Goal: Communication & Community: Answer question/provide support

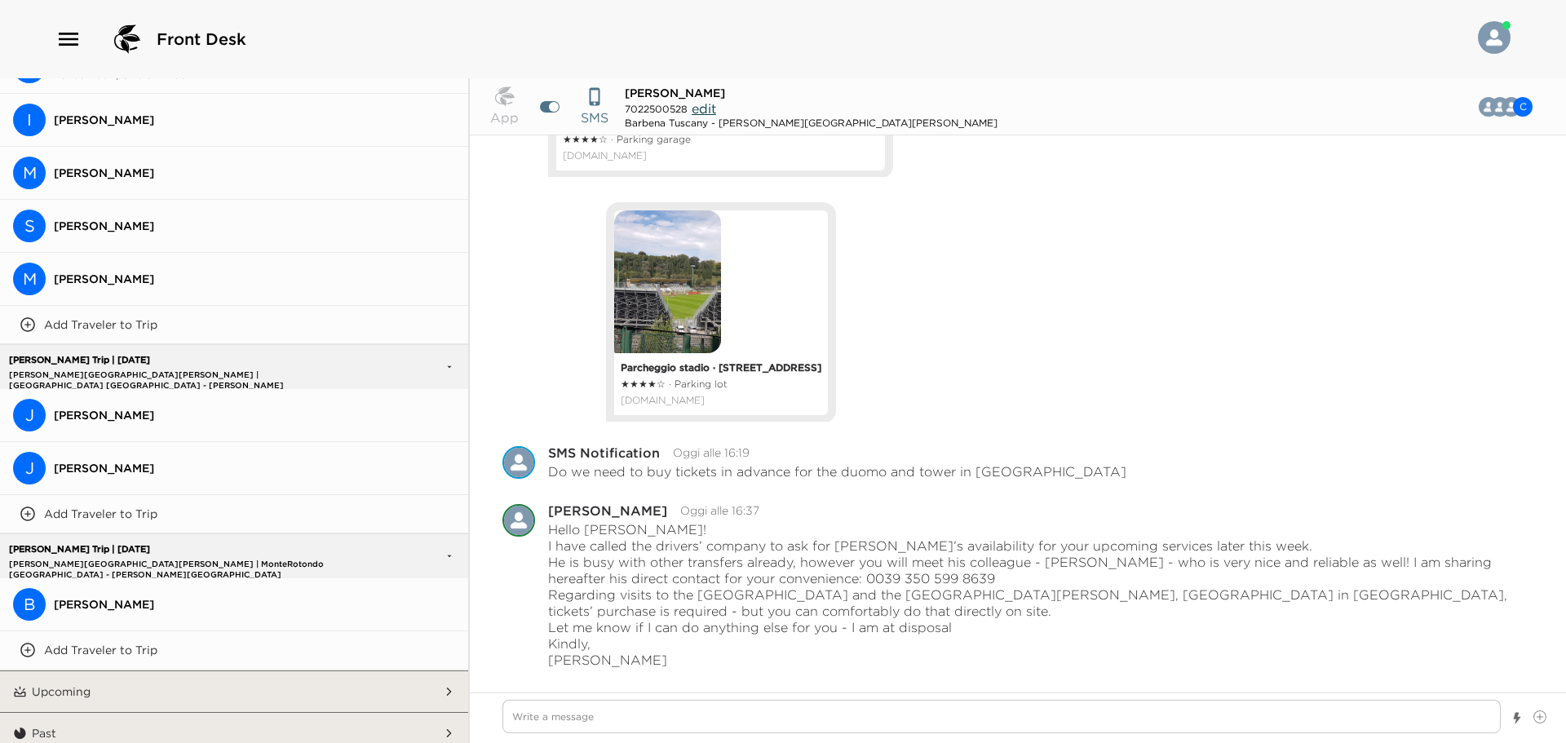
scroll to position [1172, 0]
click at [282, 602] on button "B [PERSON_NAME]" at bounding box center [234, 603] width 468 height 53
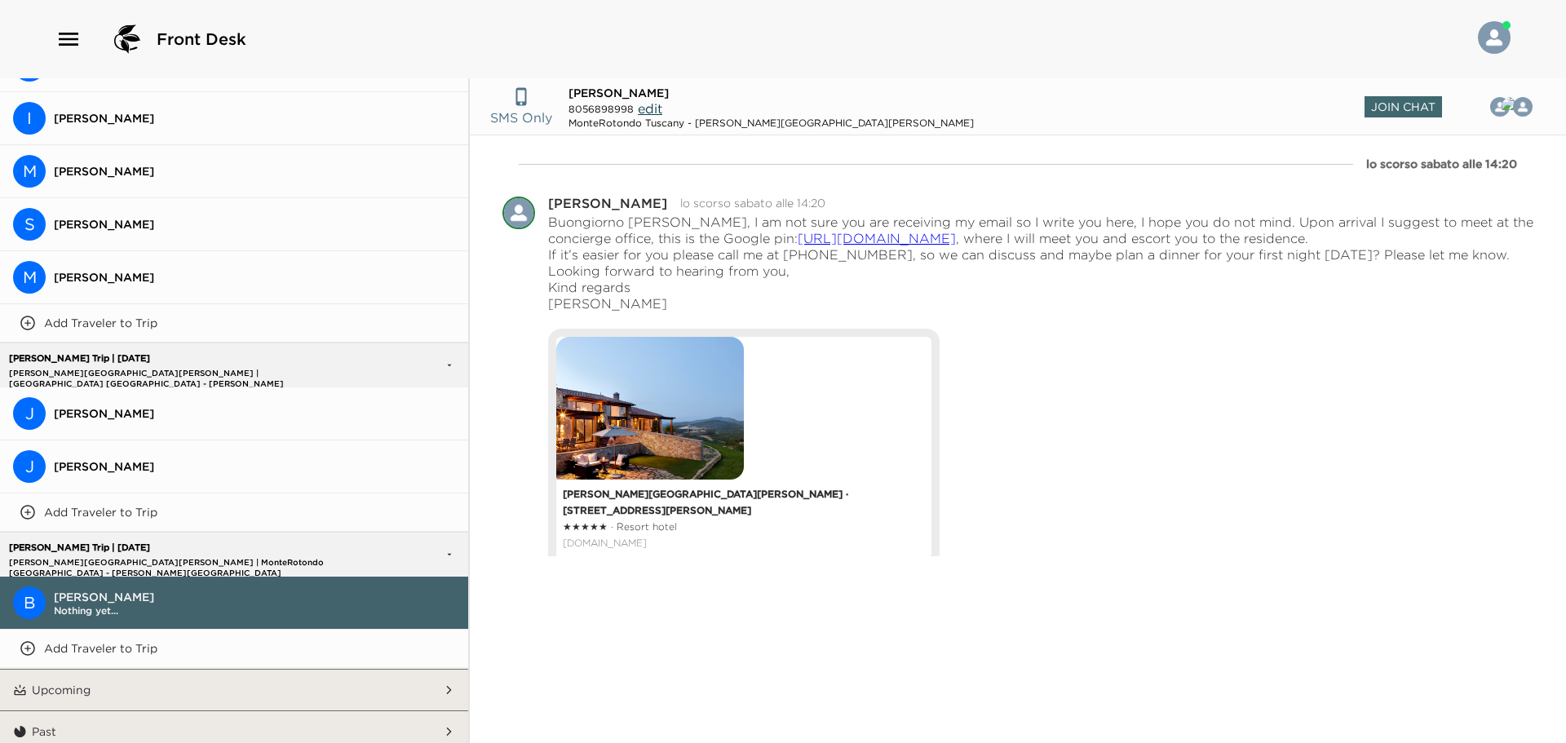
scroll to position [0, 0]
click at [1397, 114] on span "Join Chat" at bounding box center [1403, 106] width 77 height 21
click at [790, 719] on textarea "Write a message" at bounding box center [1001, 716] width 998 height 33
type textarea "x"
type textarea "D"
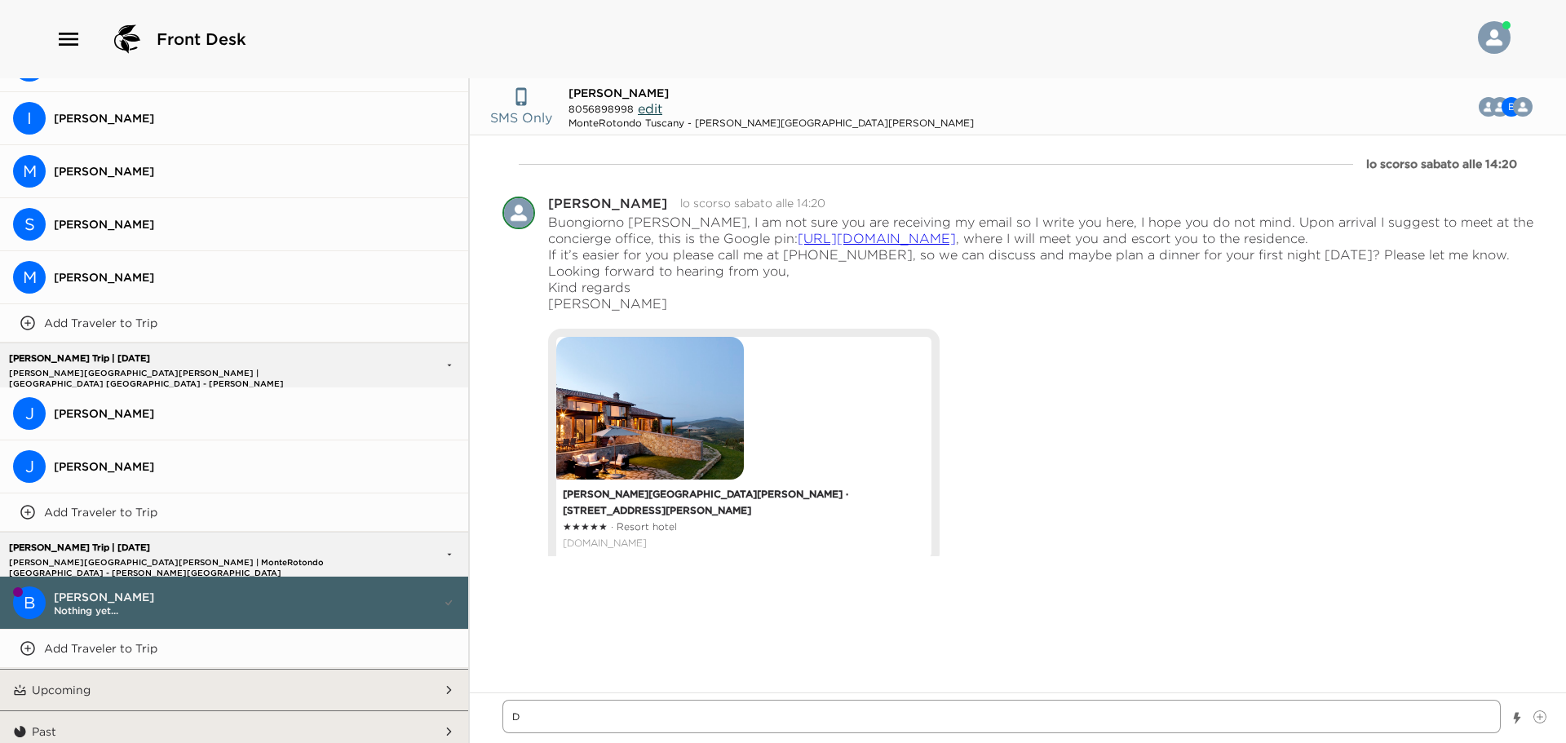
type textarea "x"
type textarea "De"
type textarea "x"
type textarea "Dea"
type textarea "x"
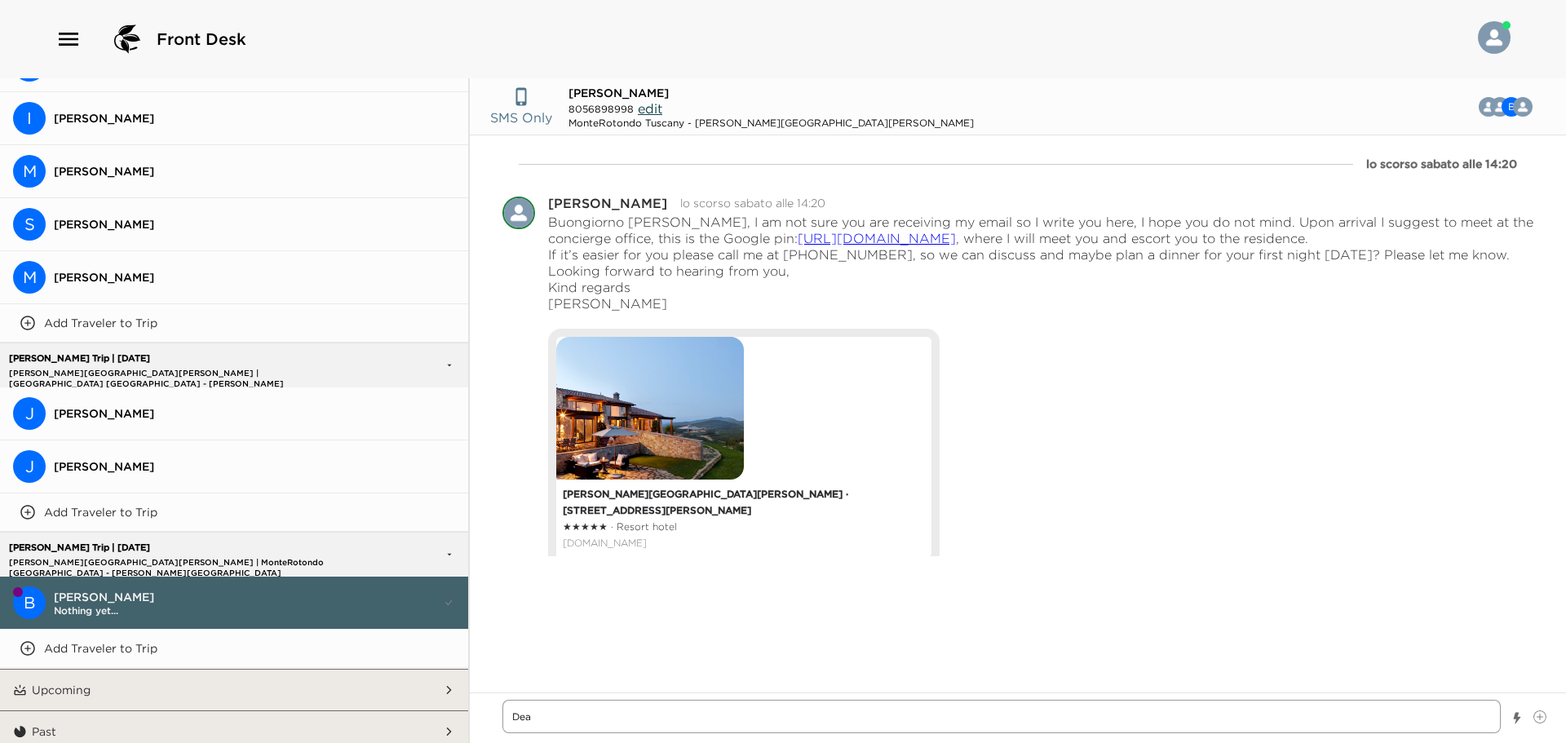
type textarea "Dear"
type textarea "x"
type textarea "Dear"
type textarea "x"
type textarea "Dear M"
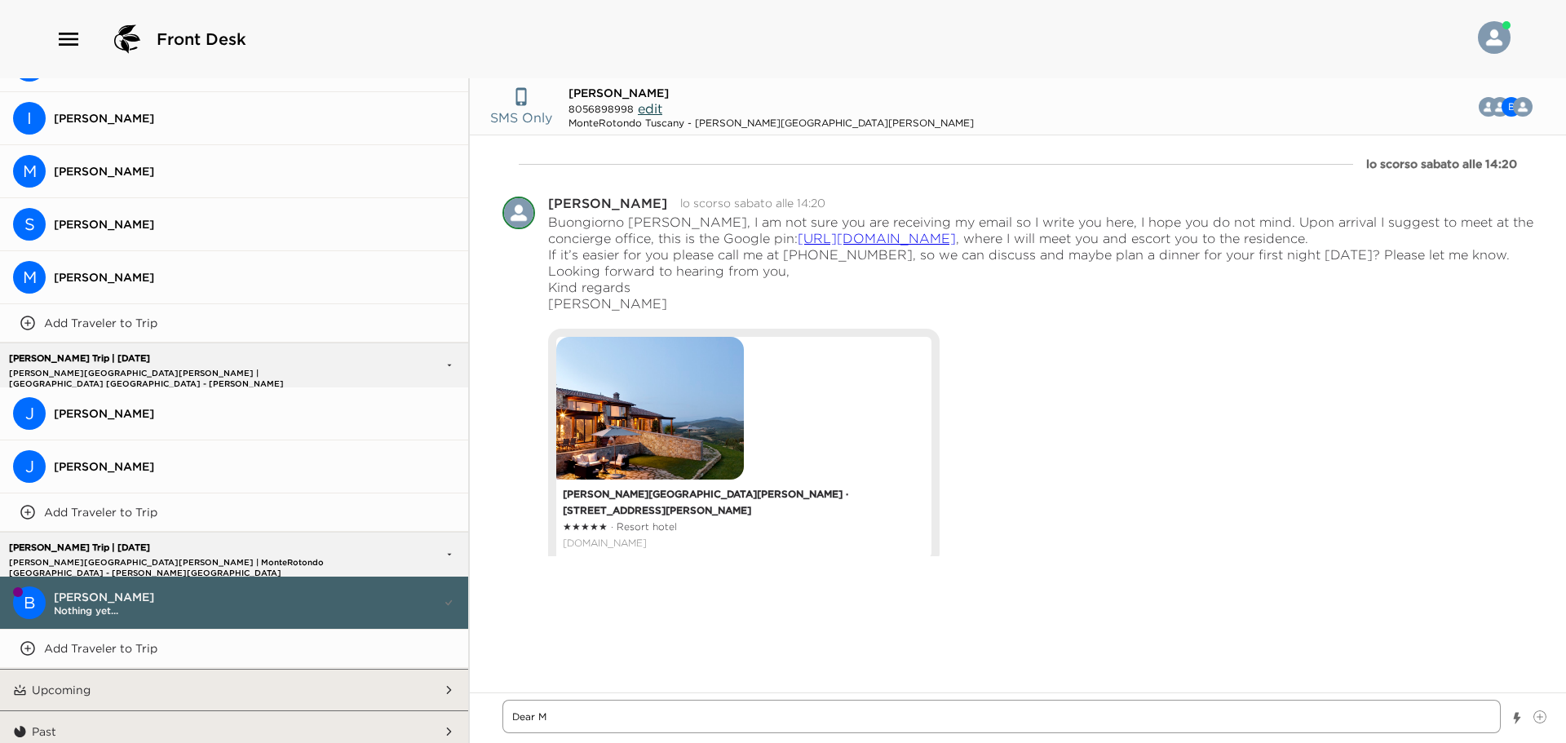
type textarea "x"
type textarea "Dear Mr"
type textarea "x"
type textarea "Dear Mrs"
type textarea "x"
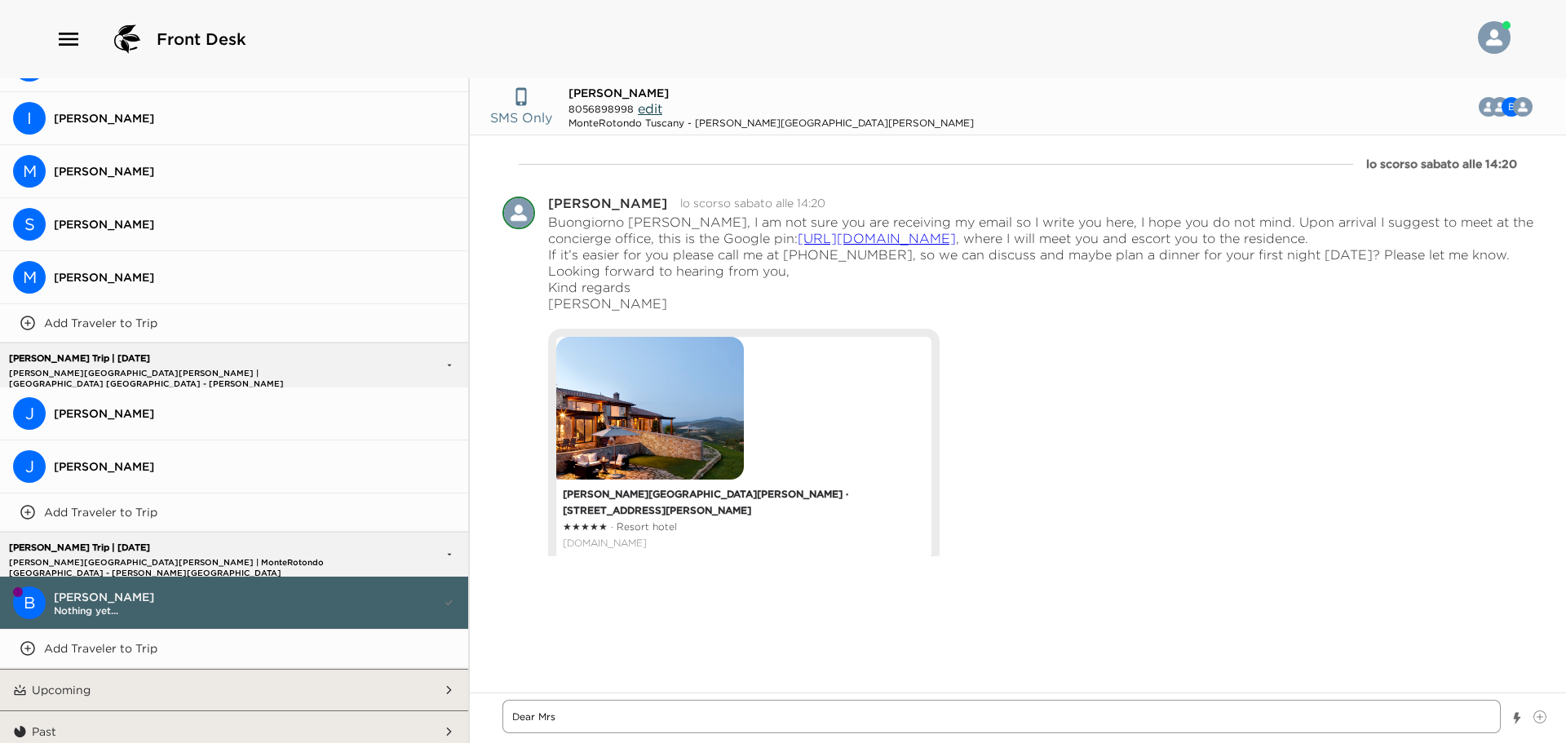
type textarea "Dear Mrs."
type textarea "x"
type textarea "Dear Mrs."
type textarea "x"
type textarea "Dear Mrs. C"
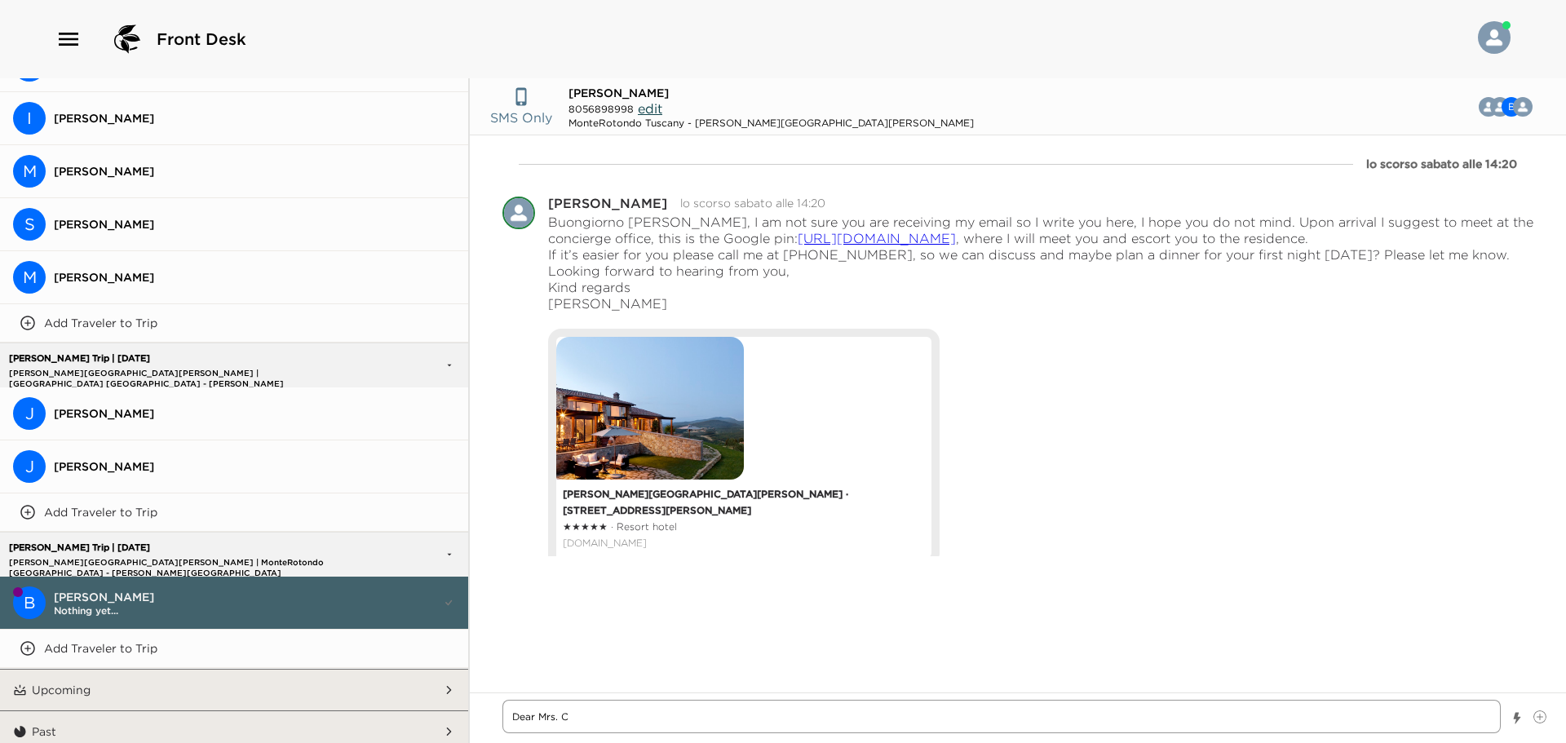
type textarea "x"
type textarea "Dear Mrs. Cl"
type textarea "x"
type textarea "Dear Mrs. Cla"
type textarea "x"
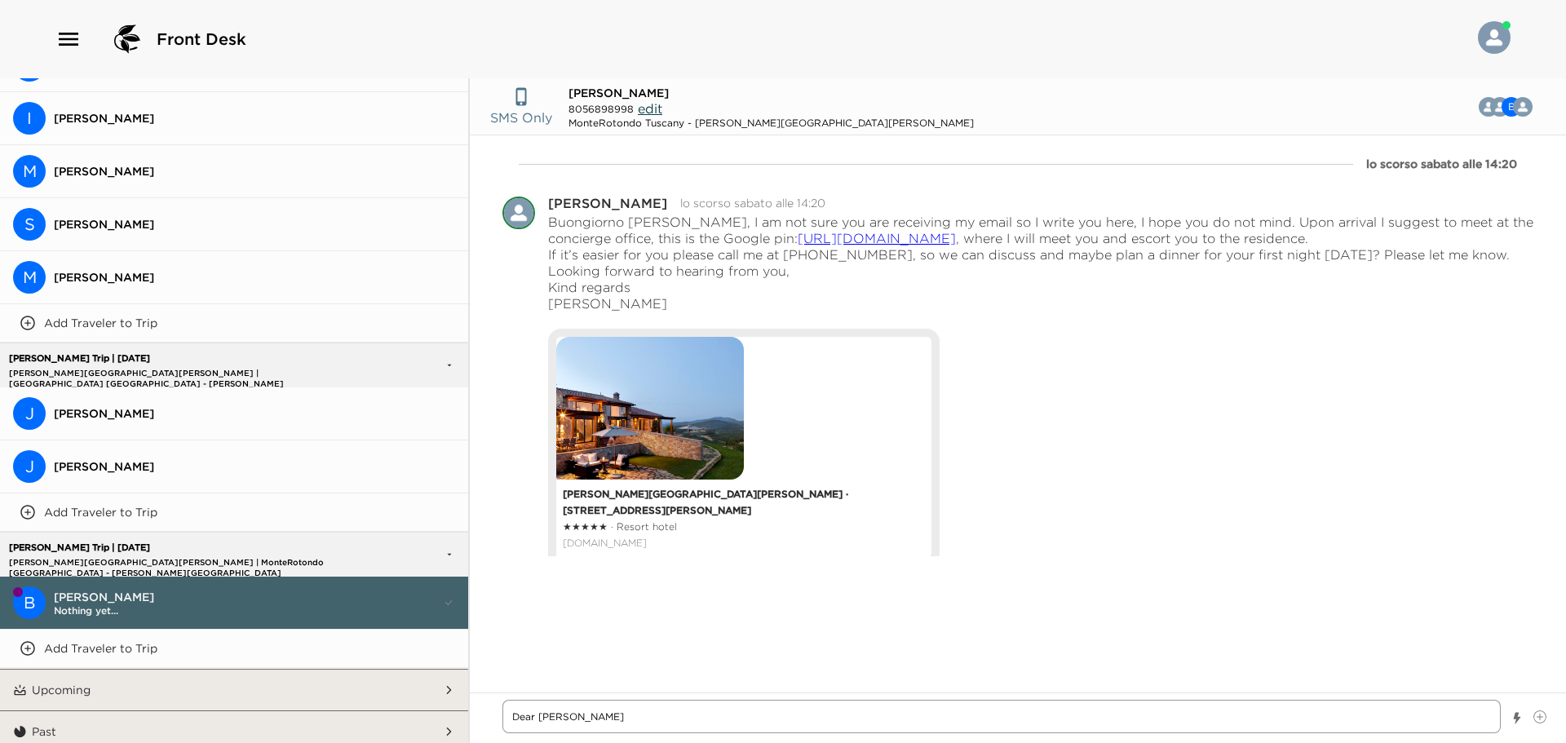
type textarea "Dear [PERSON_NAME]"
type textarea "x"
type textarea "Dear [PERSON_NAME],"
type textarea "x"
type textarea "Dear [PERSON_NAME],"
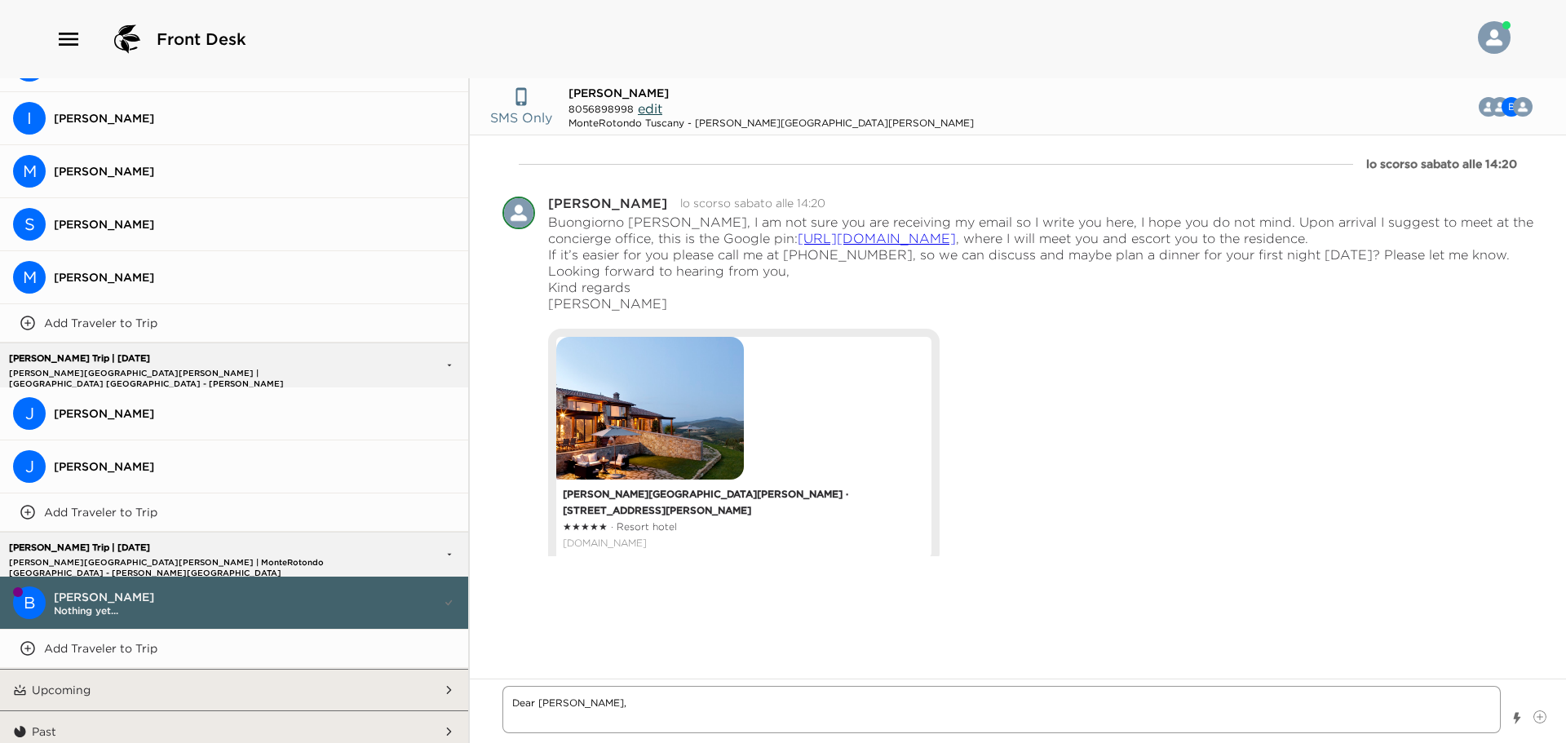
type textarea "x"
type textarea "Dear [PERSON_NAME]"
type textarea "x"
type textarea "Dear [PERSON_NAME], My"
type textarea "x"
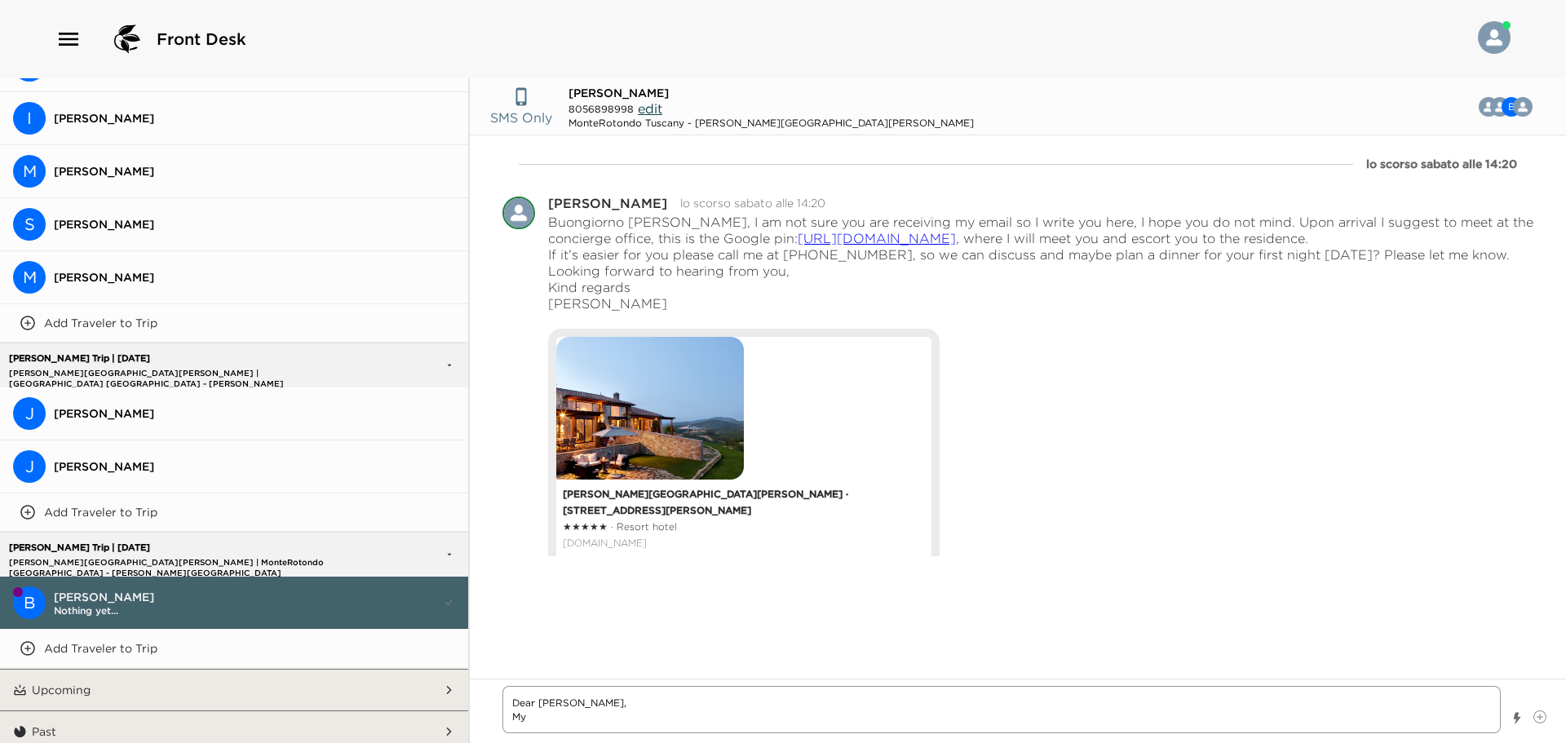
type textarea "Dear [PERSON_NAME], My"
type textarea "x"
type textarea "Dear [PERSON_NAME], My"
type textarea "x"
type textarea "Dear [PERSON_NAME]"
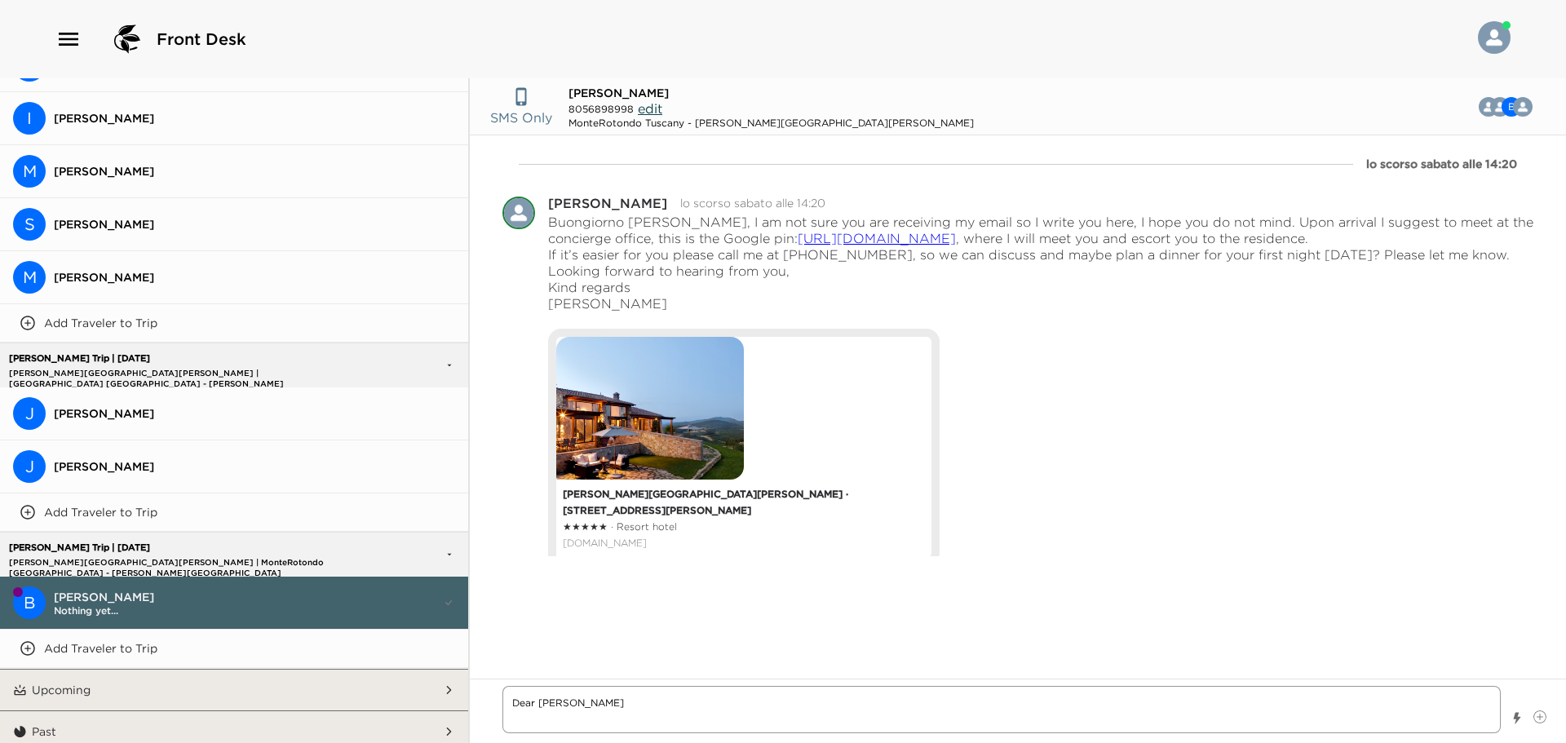
type textarea "x"
type textarea "Dear [PERSON_NAME],"
type textarea "x"
type textarea "Dear [PERSON_NAME]"
type textarea "x"
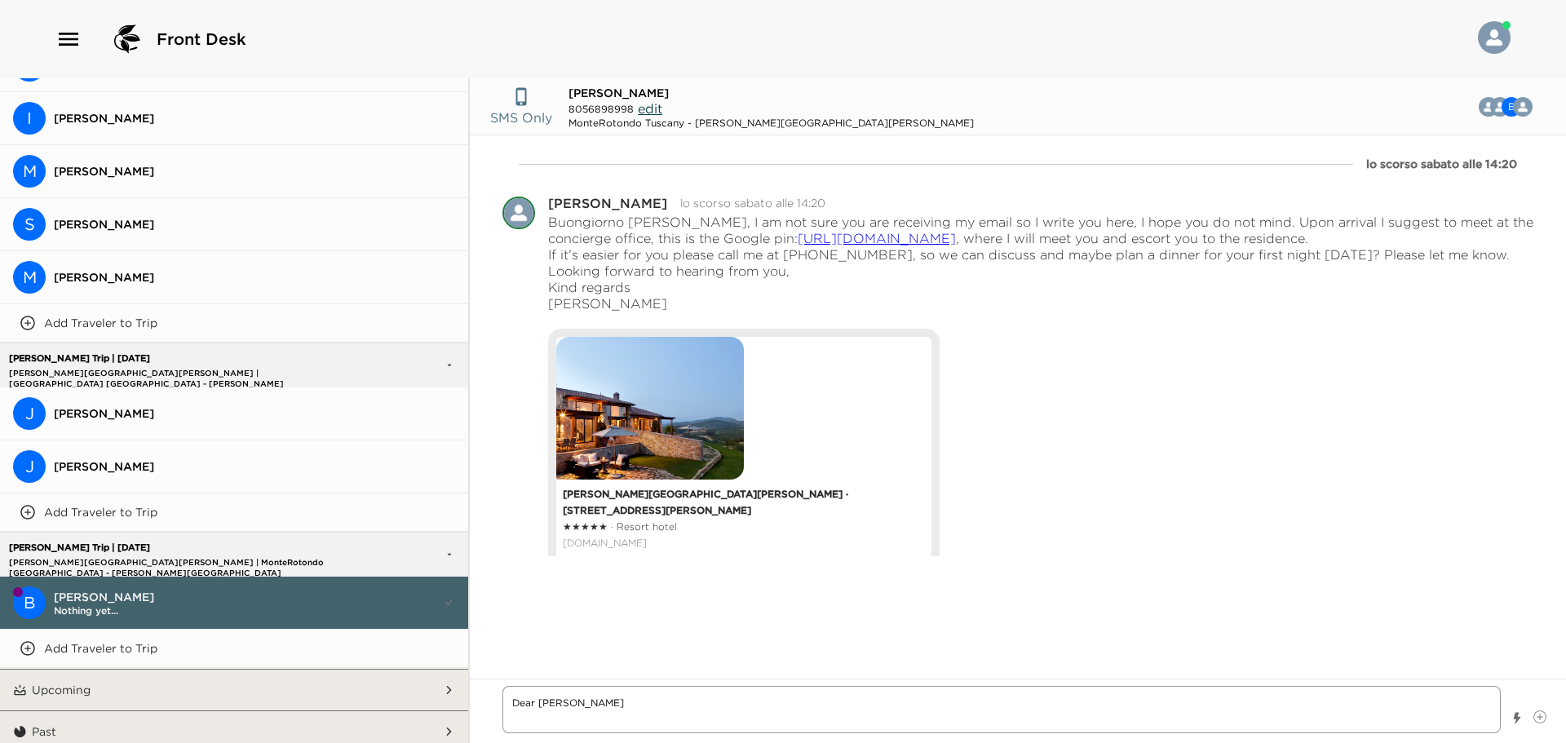
type textarea "Dear [PERSON_NAME], I a"
type textarea "x"
type textarea "Dear [PERSON_NAME], I am"
type textarea "x"
type textarea "Dear [PERSON_NAME], I a"
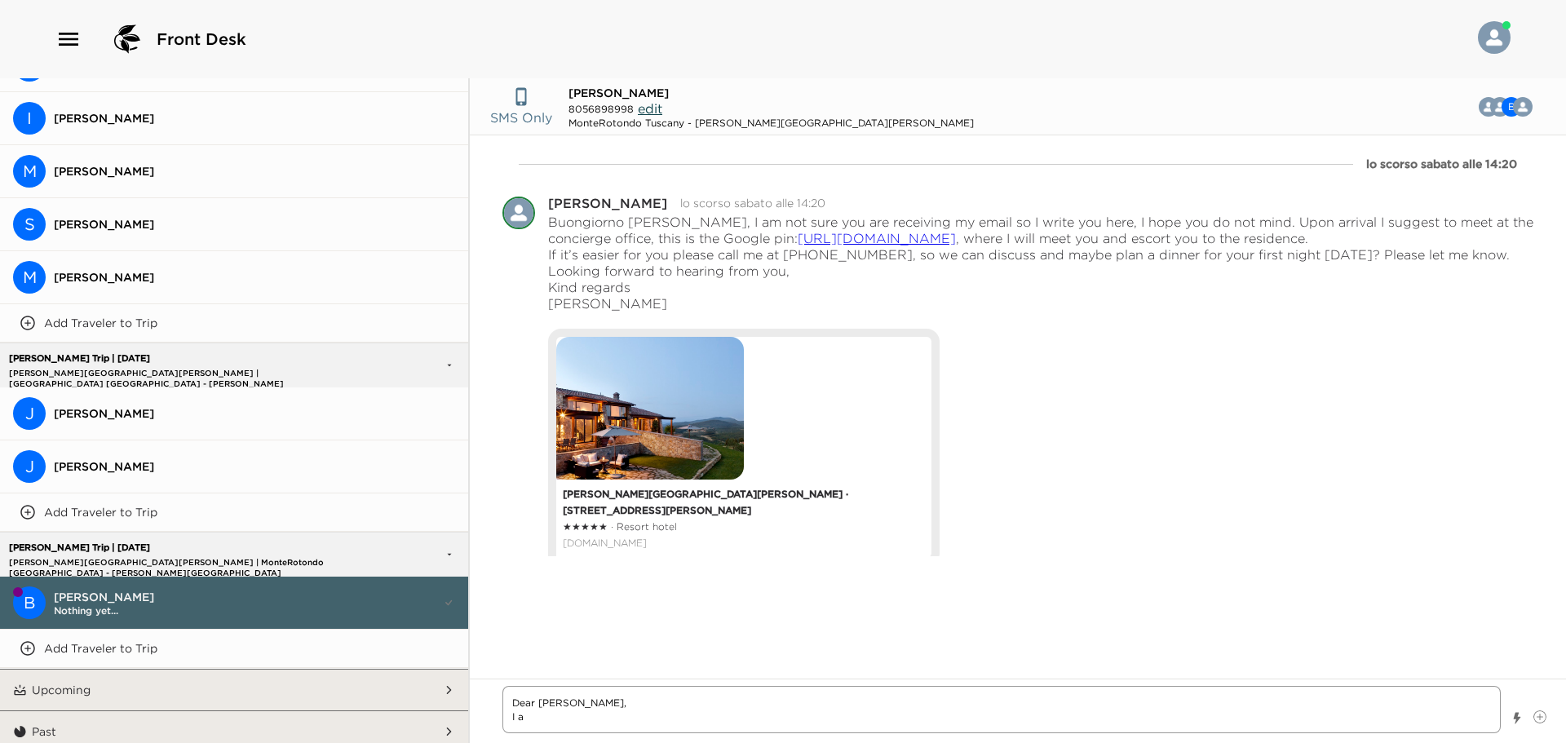
type textarea "x"
type textarea "Dear [PERSON_NAME]"
type textarea "x"
type textarea "Dear [PERSON_NAME]"
type textarea "x"
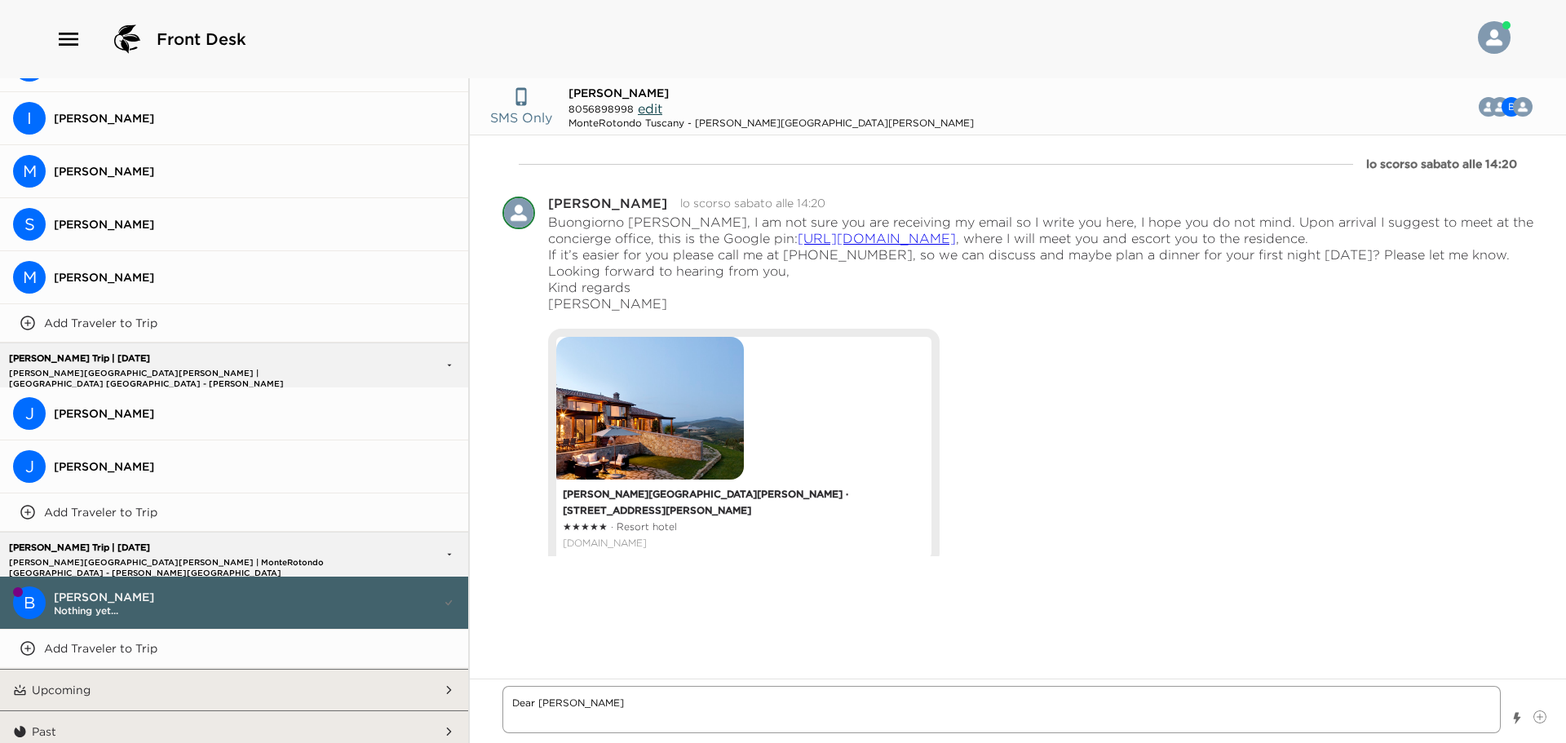
type textarea "Dear [PERSON_NAME],"
type textarea "x"
type textarea "Dear [PERSON_NAME],"
type textarea "x"
type textarea "Dear [PERSON_NAME]"
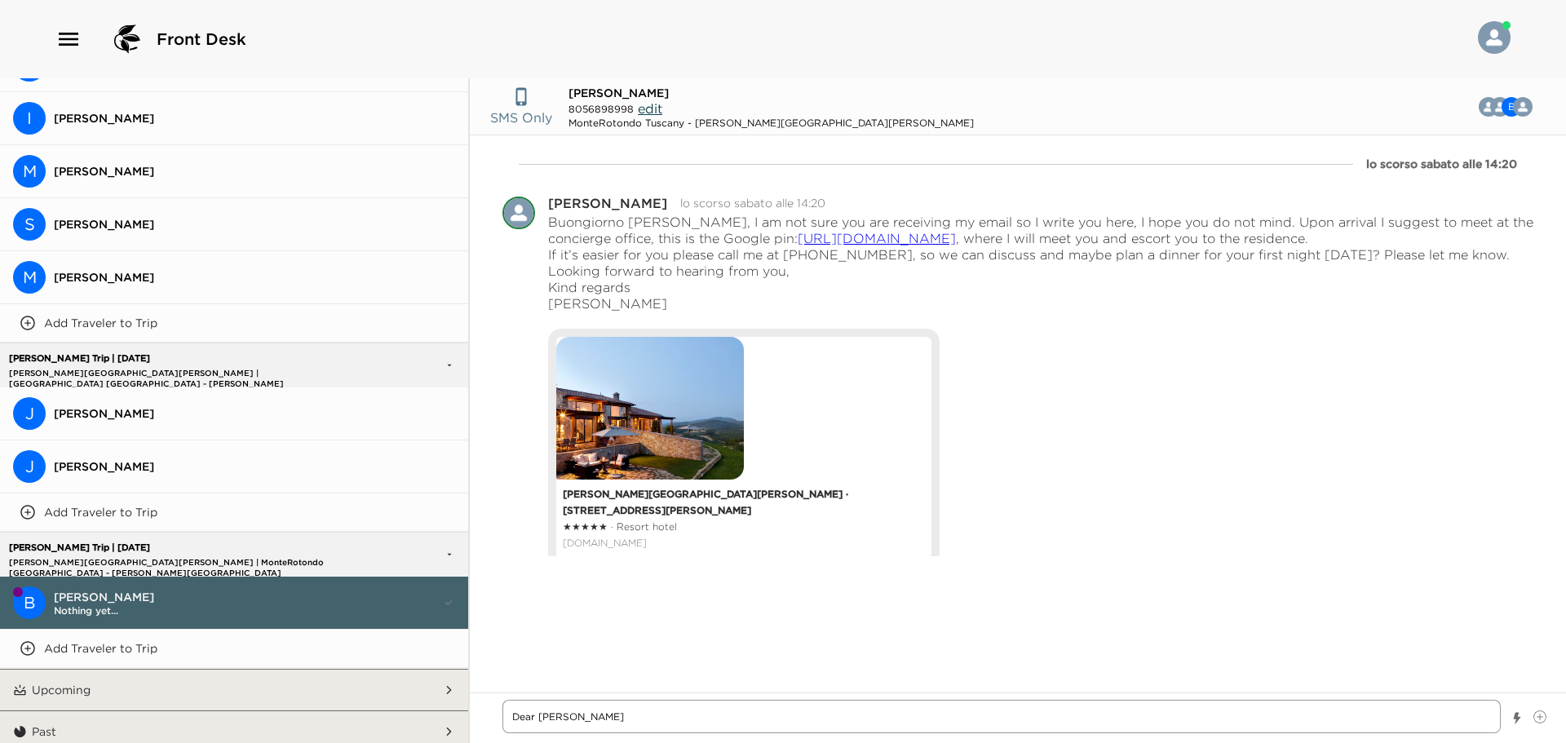
type textarea "x"
type textarea "Dear [PERSON_NAME]"
type textarea "x"
type textarea "Dear Mrs. Cla"
type textarea "x"
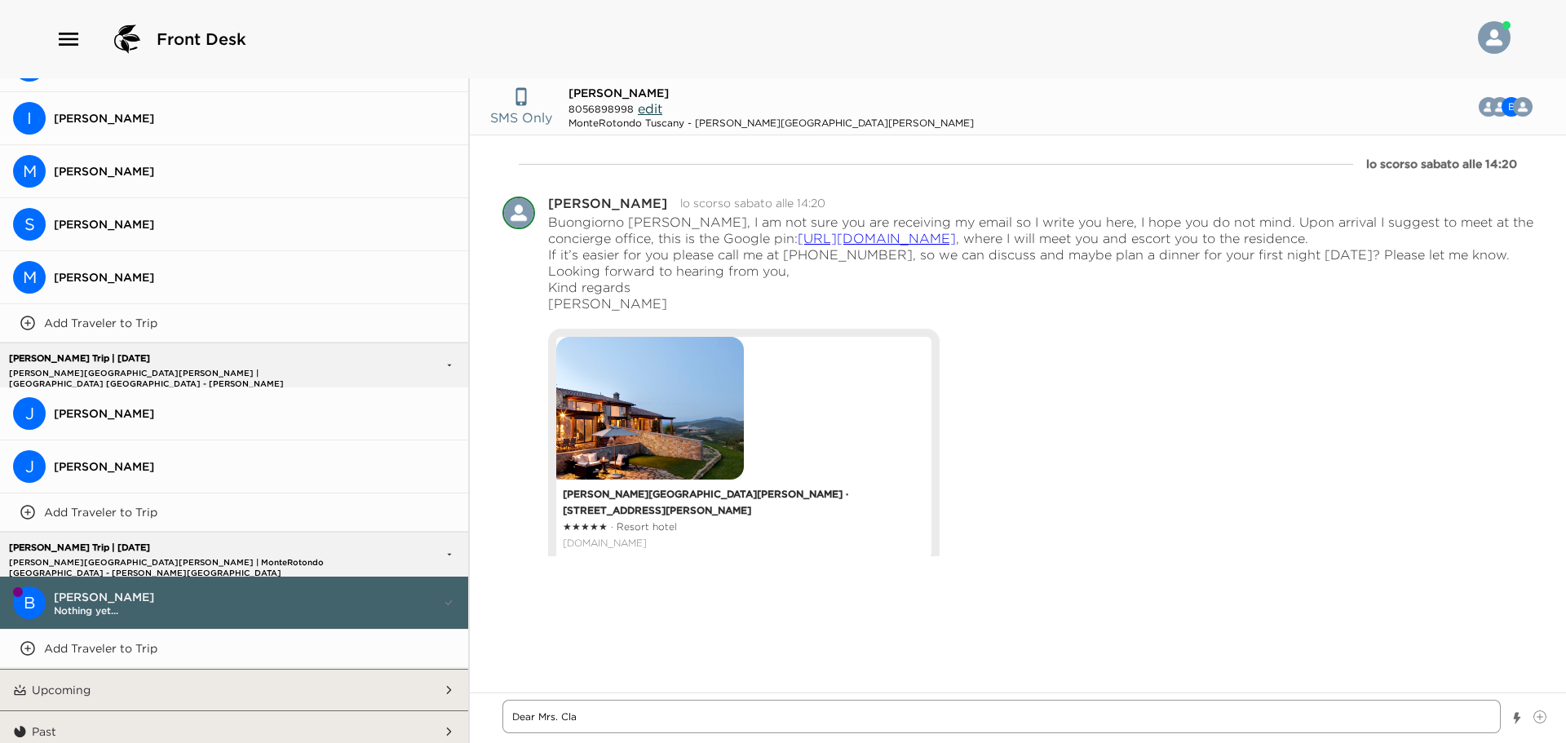
type textarea "Dear Mrs. Cl"
type textarea "x"
type textarea "Dear Mrs. C"
type textarea "x"
type textarea "Dear Mrs."
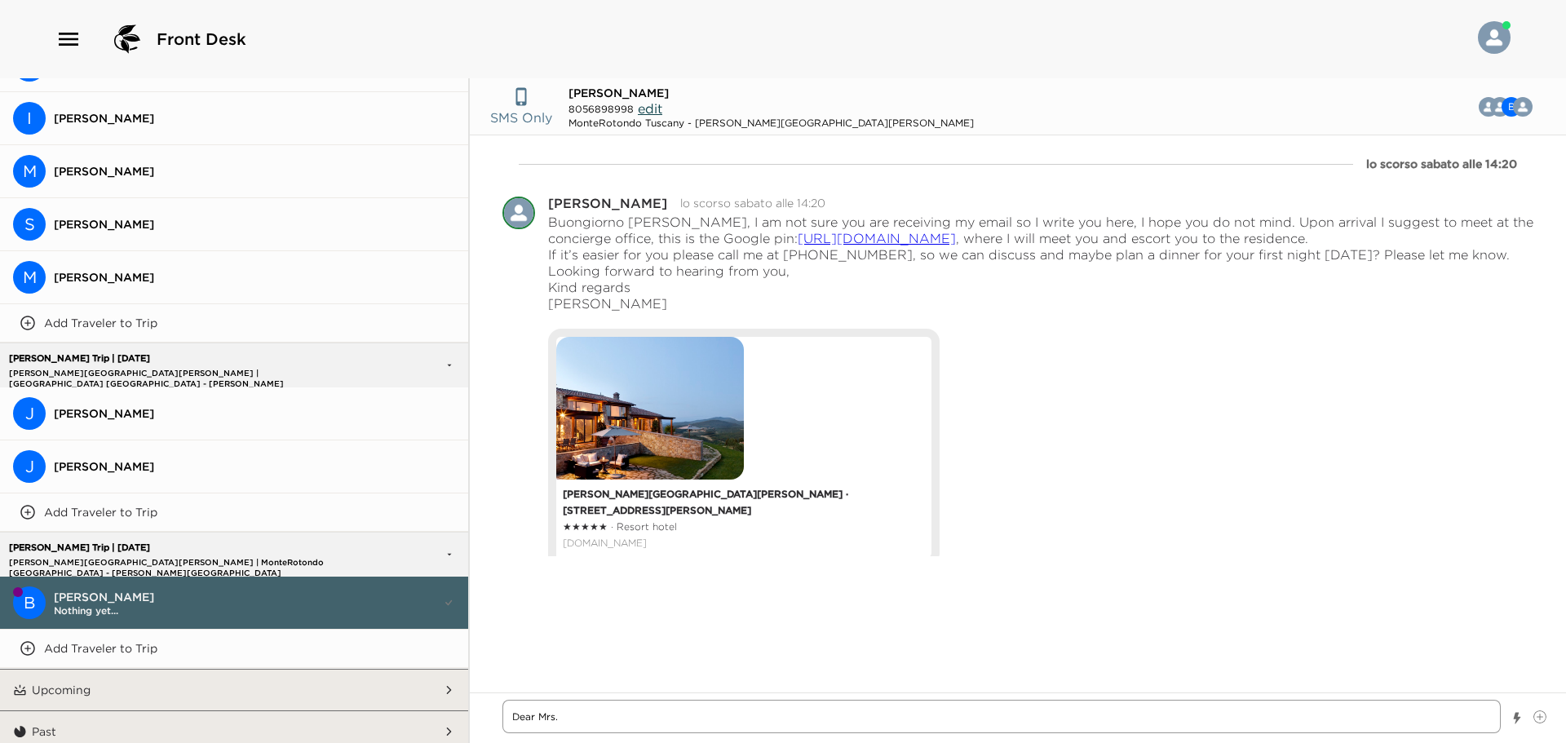
type textarea "x"
type textarea "Dear Mrs."
type textarea "x"
type textarea "Dear Mrs"
type textarea "x"
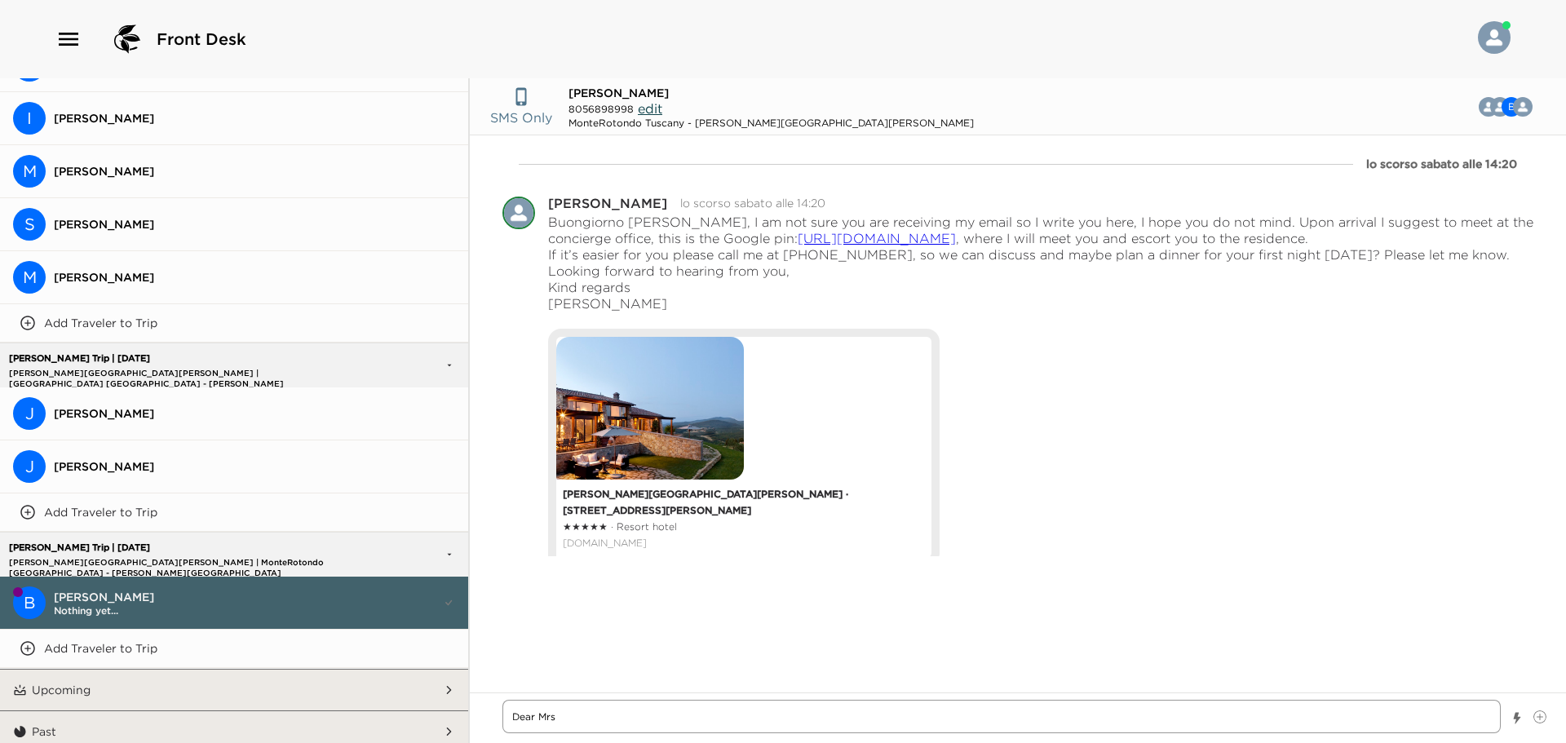
type textarea "Dear Mr"
type textarea "x"
type textarea "Dear M"
type textarea "x"
type textarea "Dear"
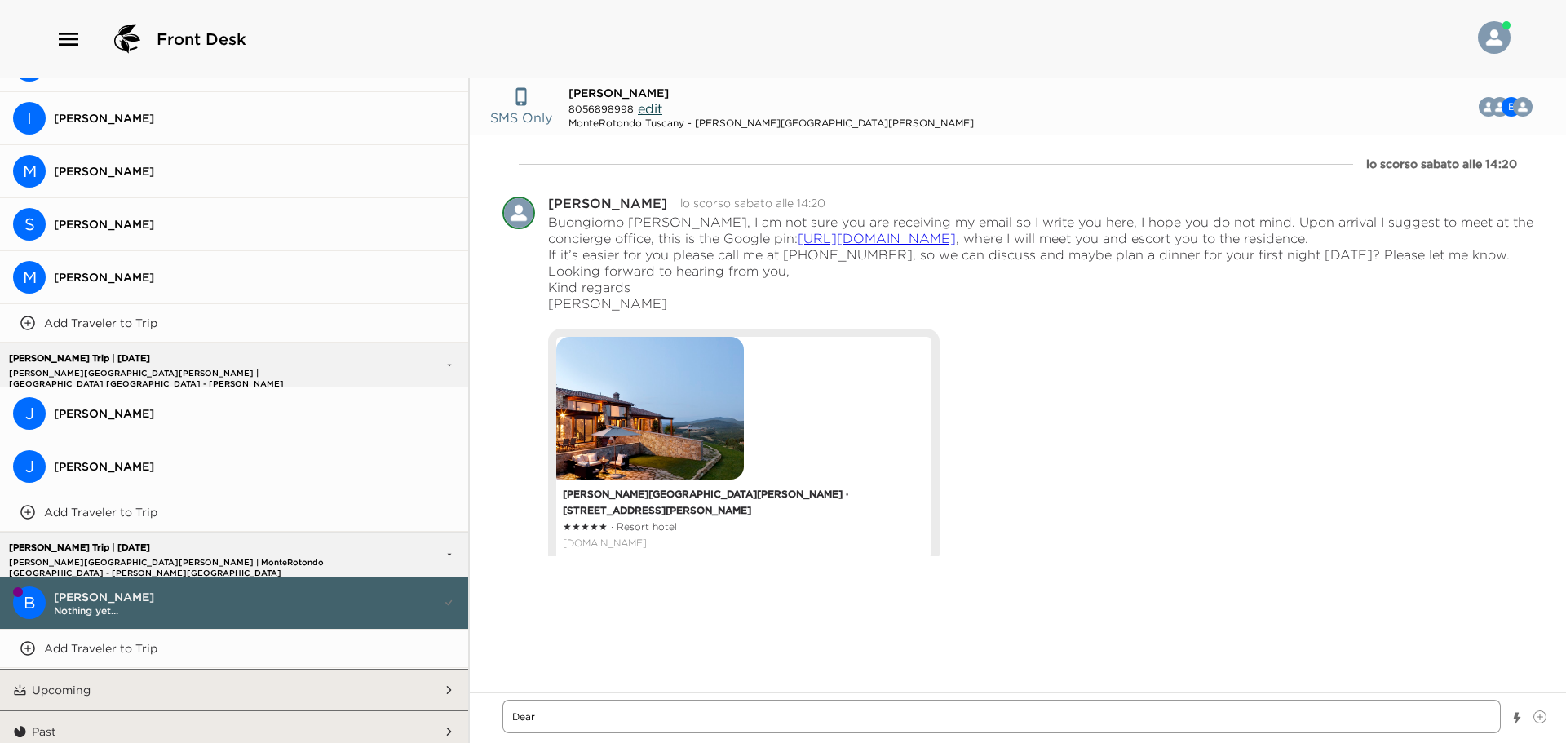
type textarea "x"
type textarea "Dear"
type textarea "x"
type textarea "Dea"
type textarea "x"
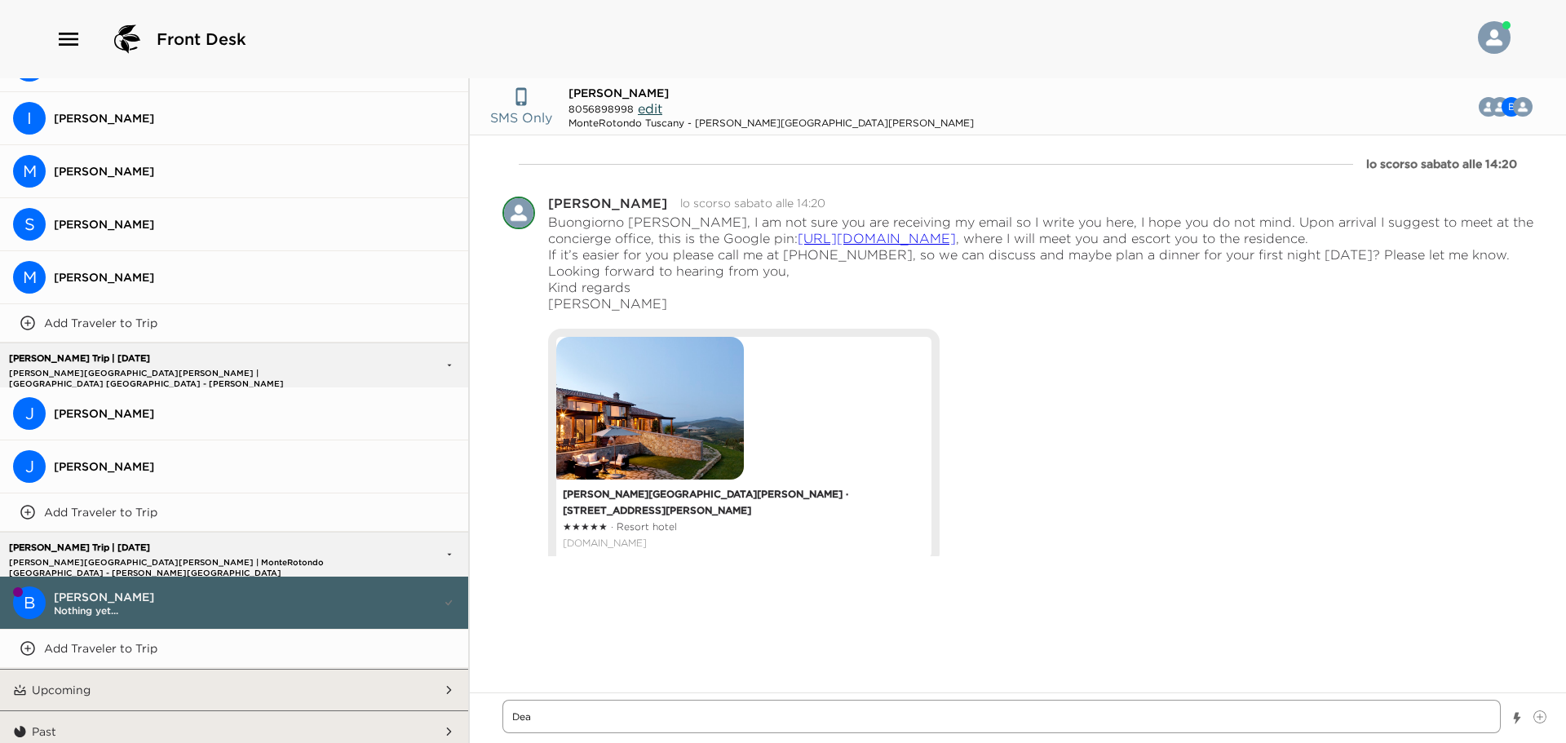
type textarea "De"
type textarea "x"
type textarea "D"
type textarea "x"
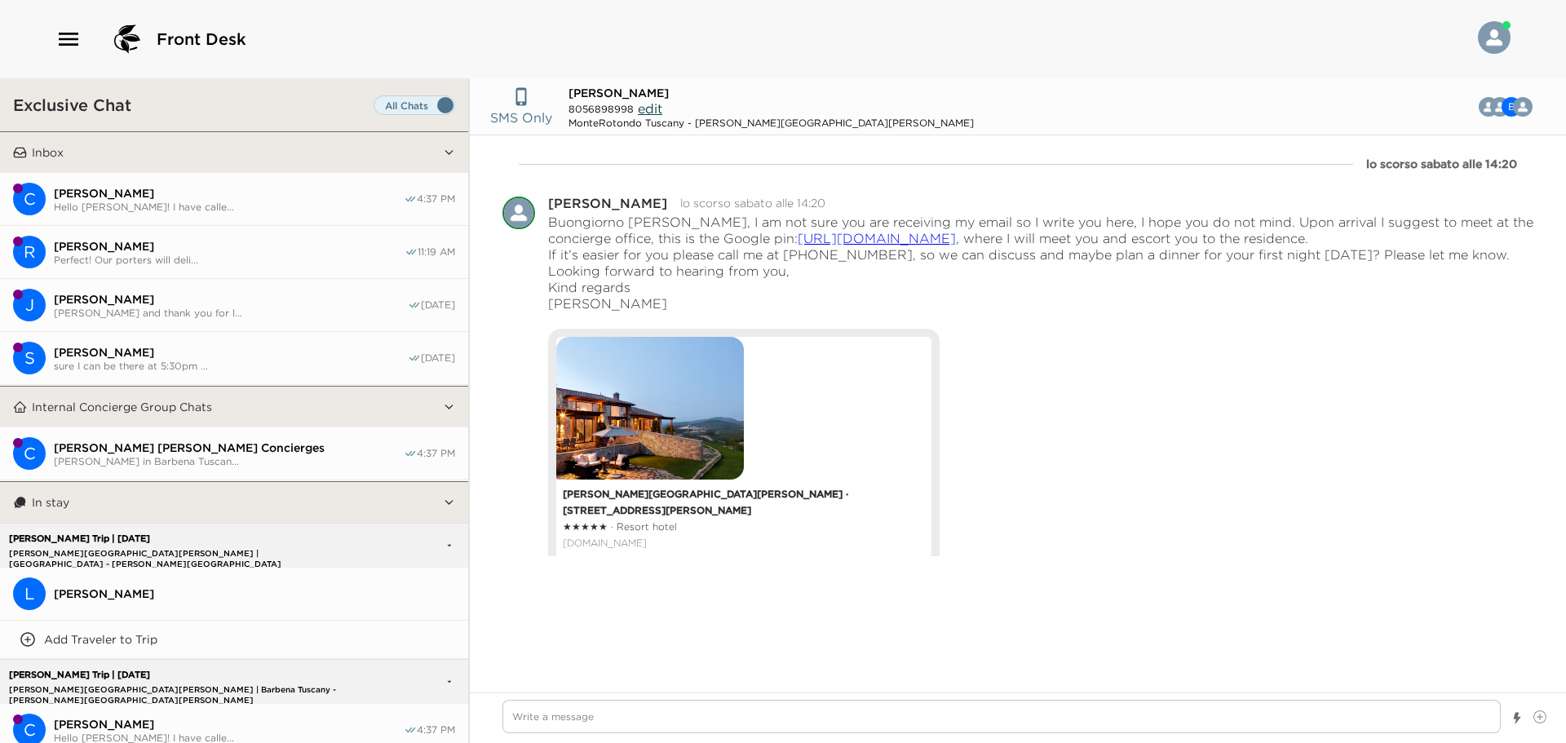
click at [340, 235] on button "R [PERSON_NAME] Perfect! Our porters will deli... 11:19 AM" at bounding box center [234, 252] width 468 height 53
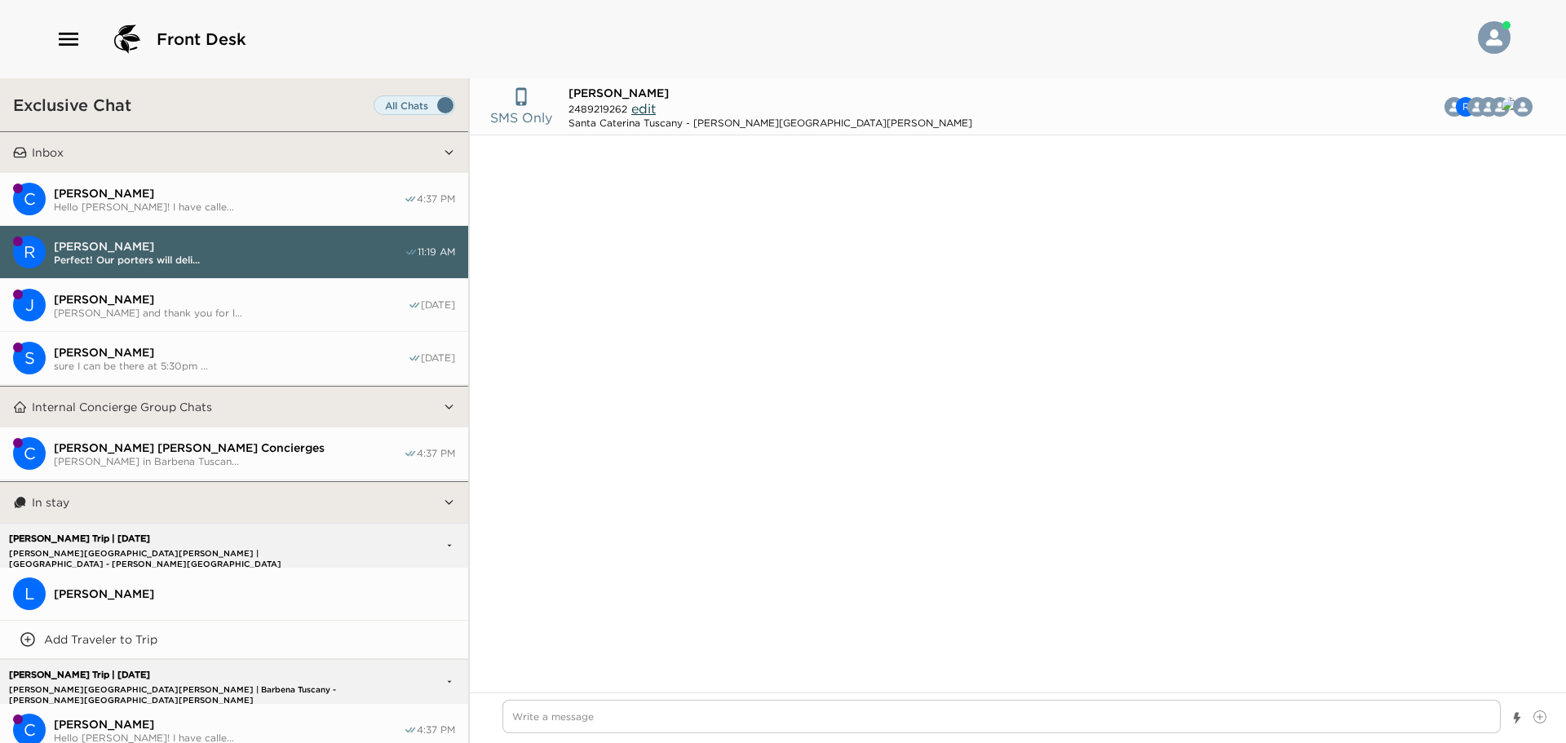
scroll to position [1537, 0]
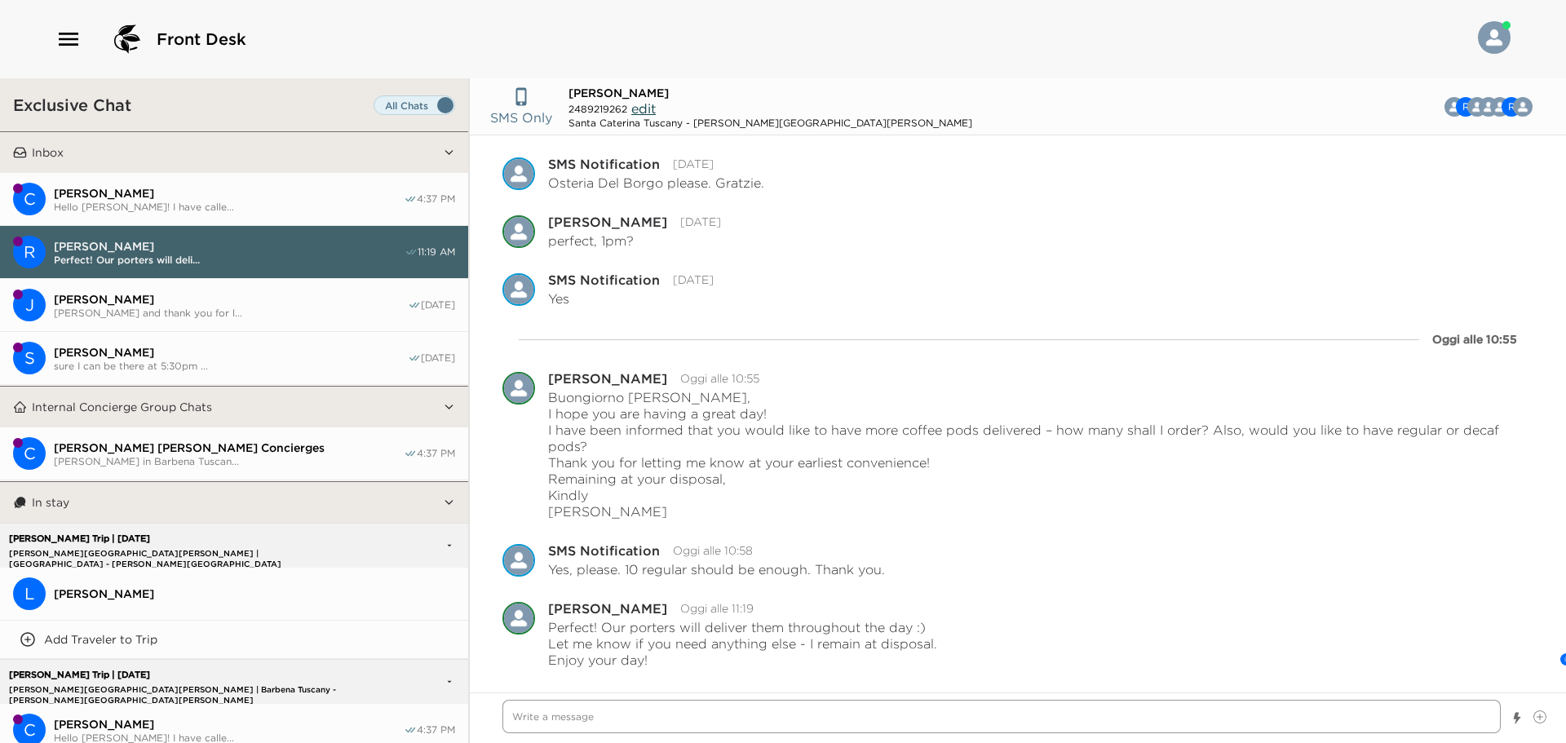
click at [901, 711] on textarea "Write a message" at bounding box center [1001, 716] width 998 height 33
type textarea "x"
type textarea "D"
type textarea "x"
type textarea "De"
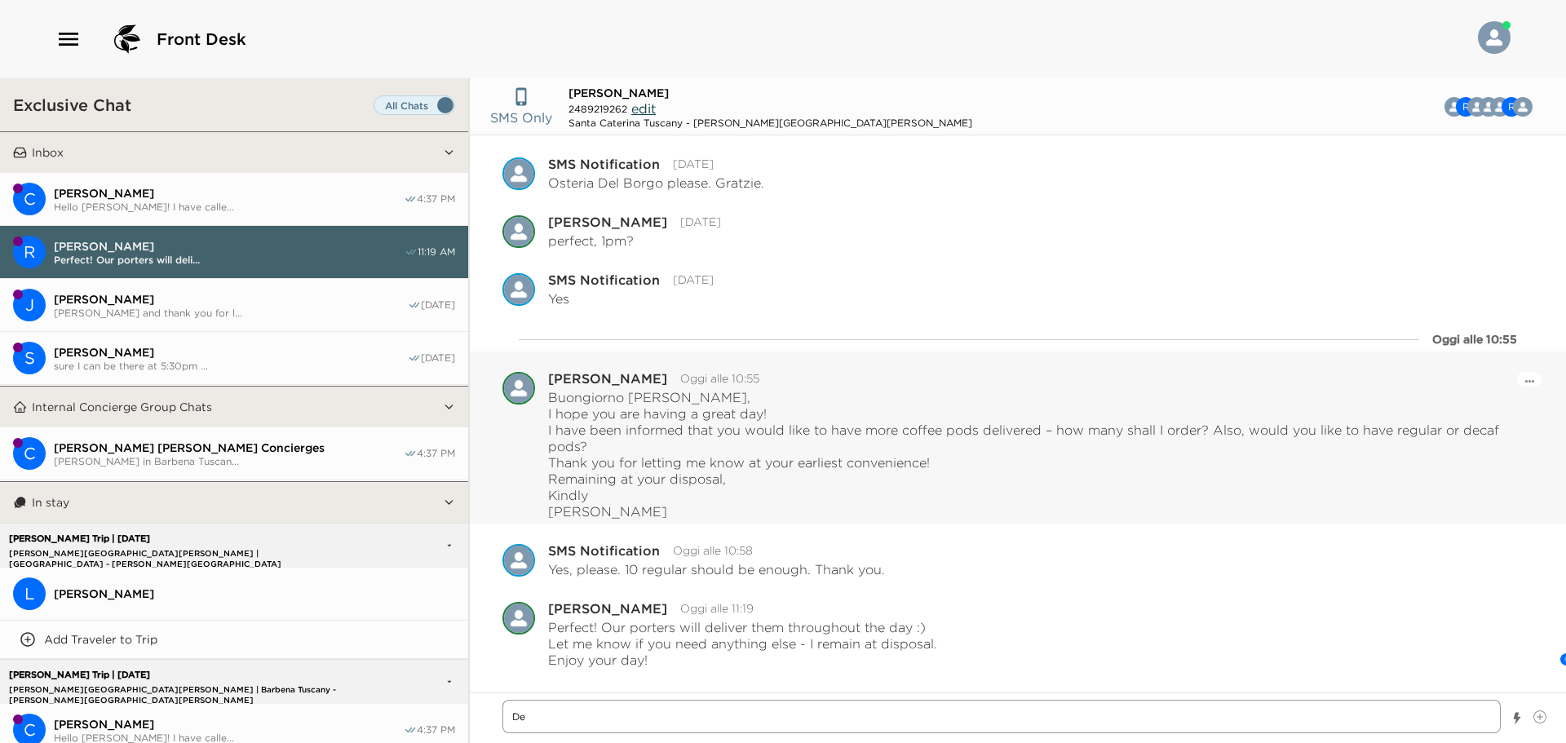
type textarea "x"
type textarea "Dea"
type textarea "x"
type textarea "Dear"
type textarea "x"
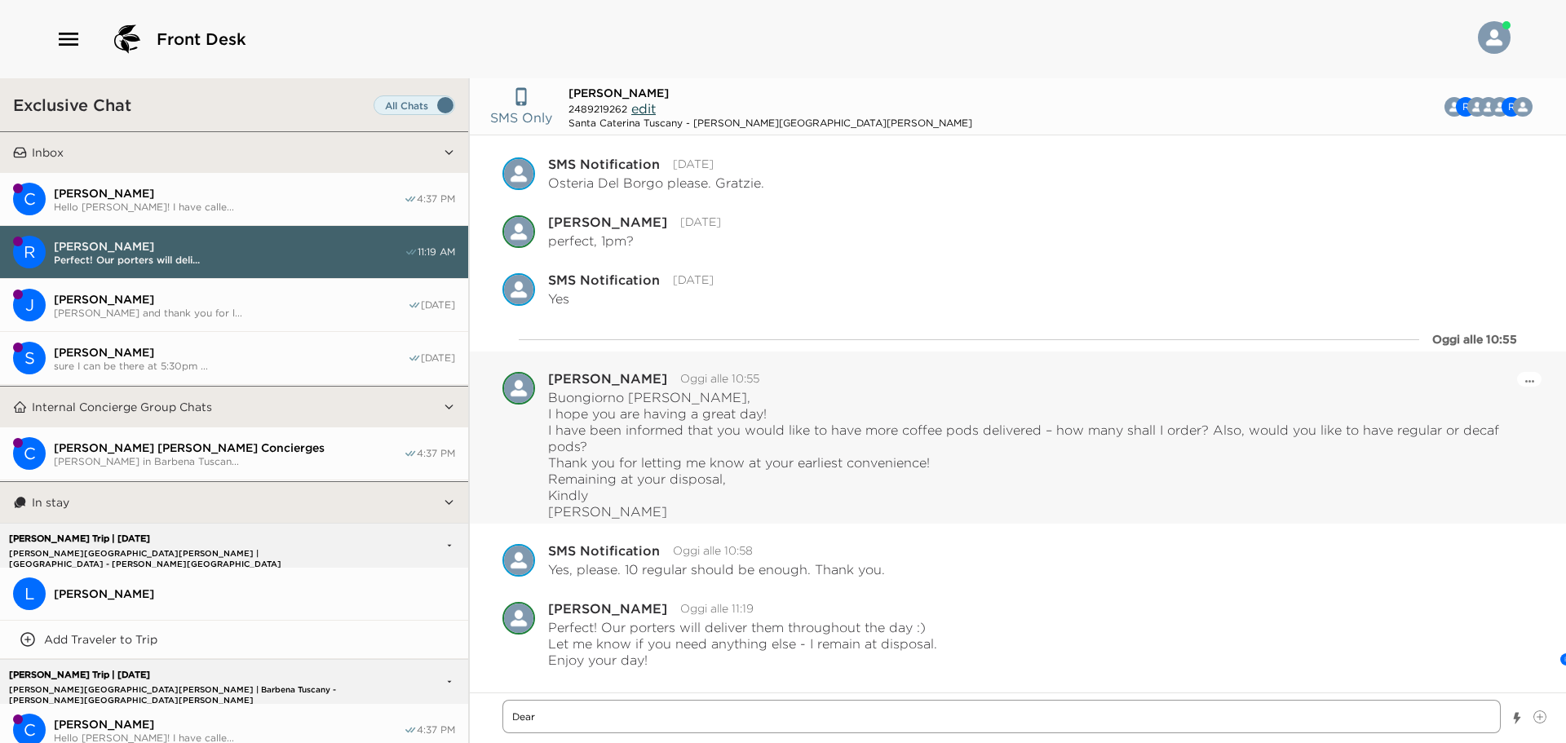
type textarea "Dear"
type textarea "x"
type textarea "Dear M"
type textarea "x"
type textarea "Dear Mr"
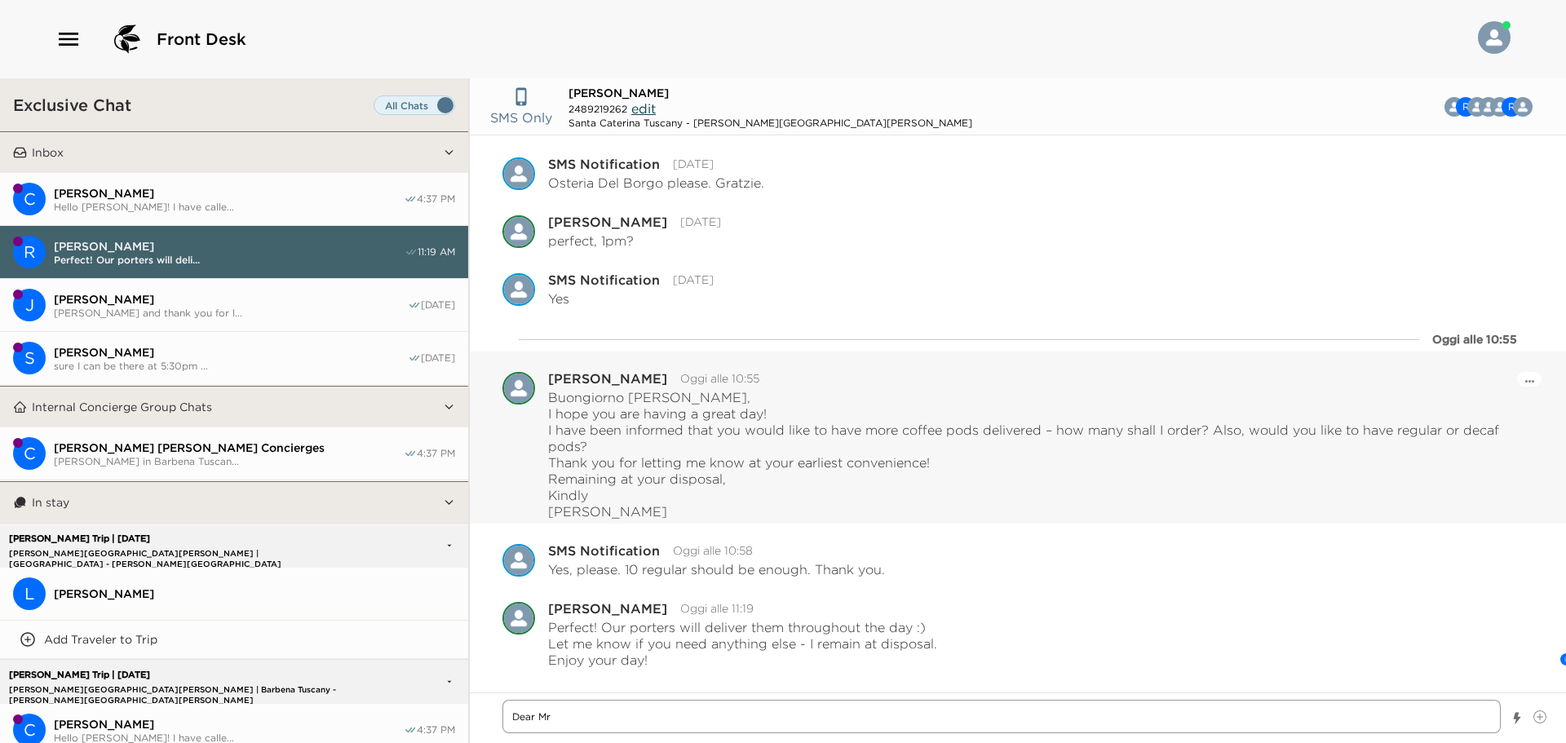
type textarea "x"
type textarea "Dear Mr"
type textarea "x"
type textarea "Dear Mr"
type textarea "x"
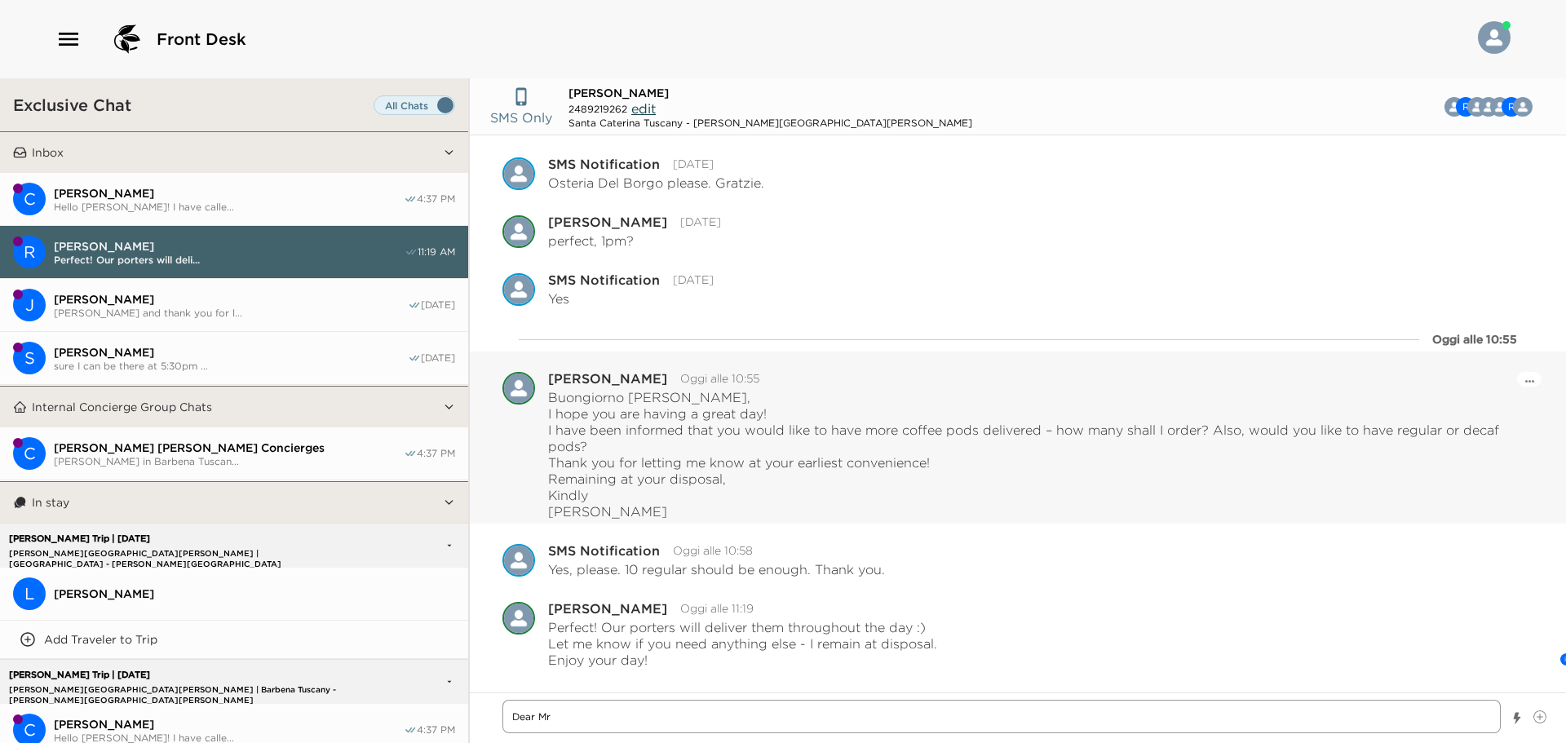
type textarea "Dear Mr."
type textarea "x"
type textarea "Dear Mr."
type textarea "x"
type textarea "Dear Mr. H"
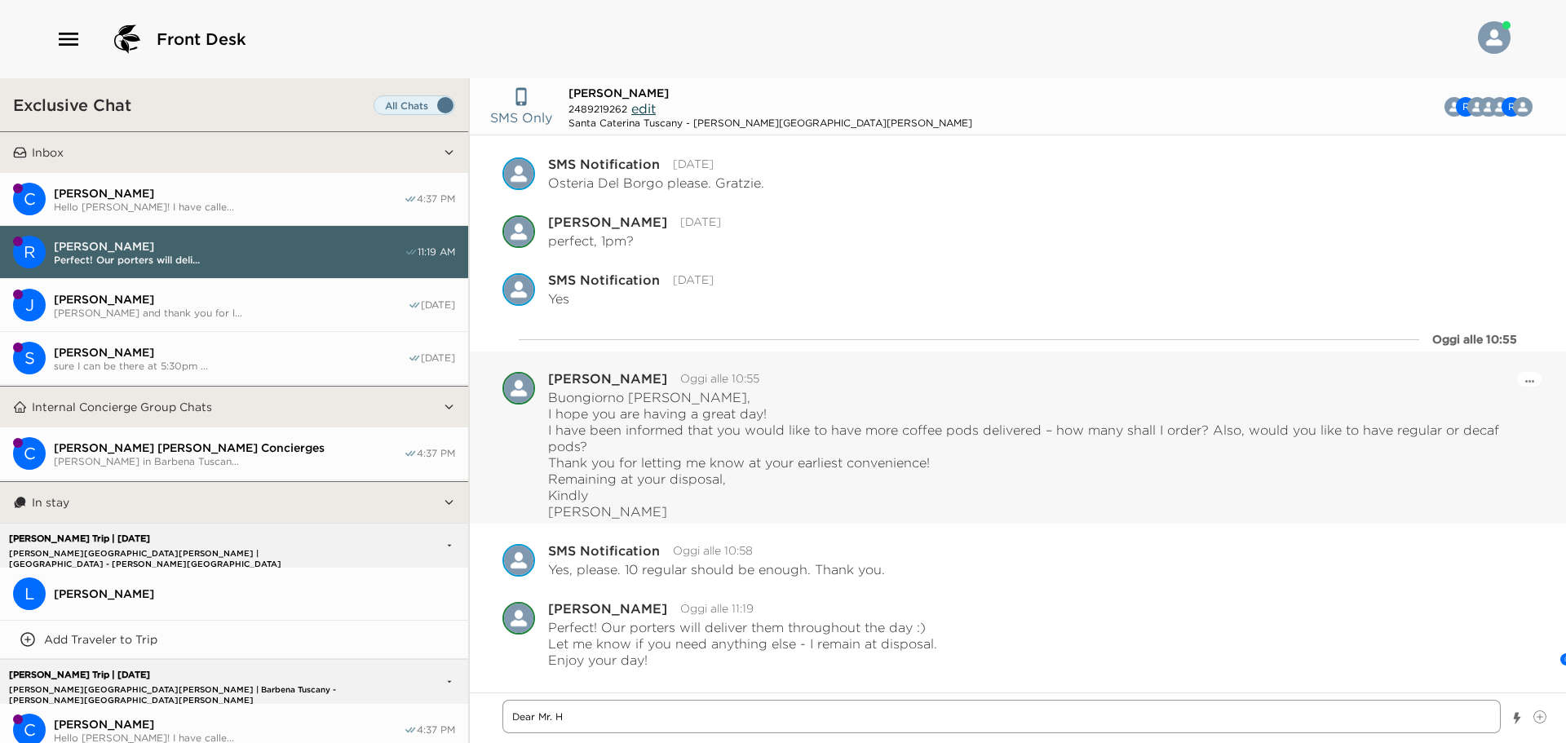
type textarea "x"
type textarea "Dear [PERSON_NAME]"
type textarea "x"
type textarea "Dear Mr. Hol"
type textarea "x"
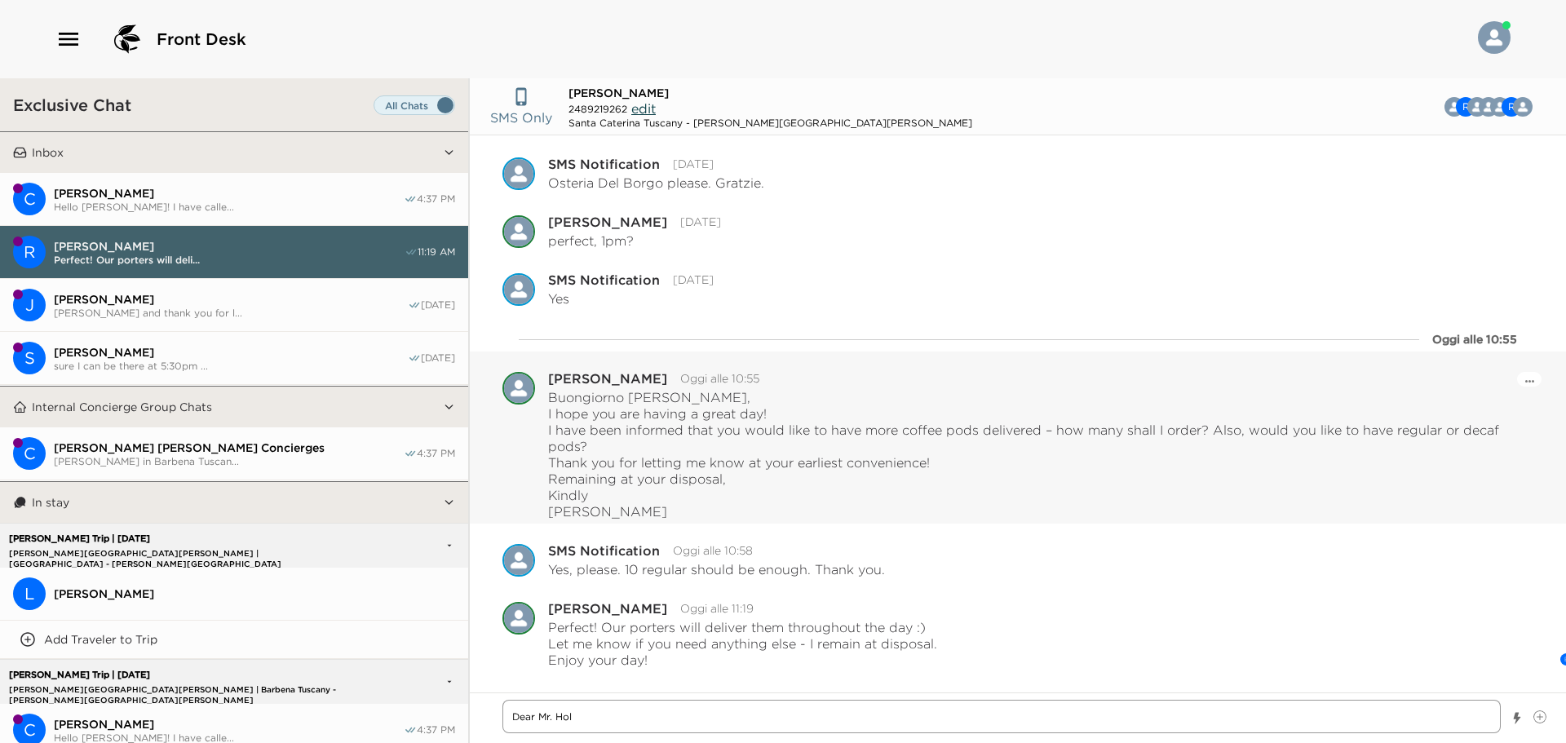
type textarea "Dear [PERSON_NAME]"
type textarea "x"
type textarea "Dear [PERSON_NAME]"
type textarea "x"
type textarea "Dear Mr. Hollow"
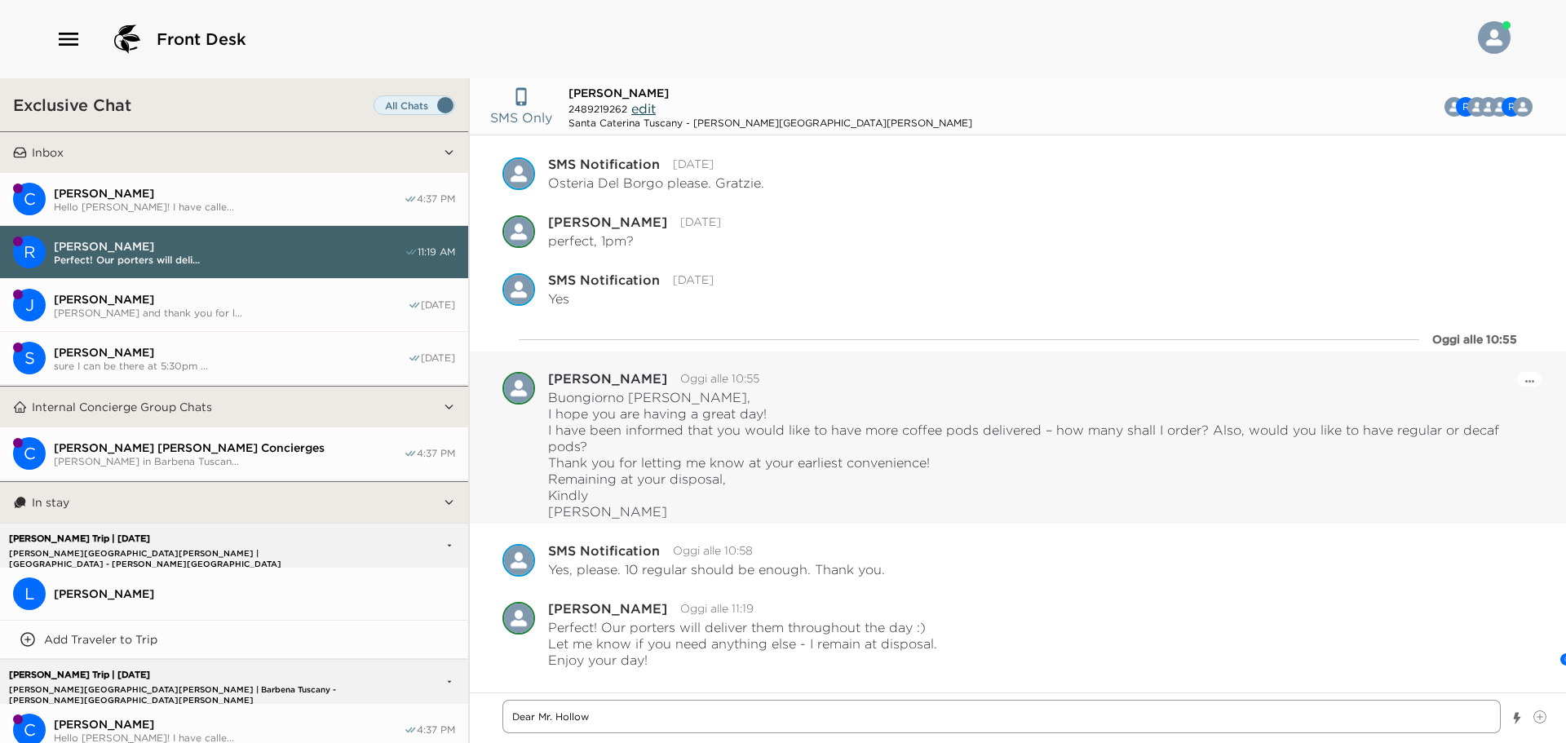
type textarea "x"
type textarea "Dear [PERSON_NAME]"
type textarea "x"
type textarea "Dear [PERSON_NAME]"
type textarea "x"
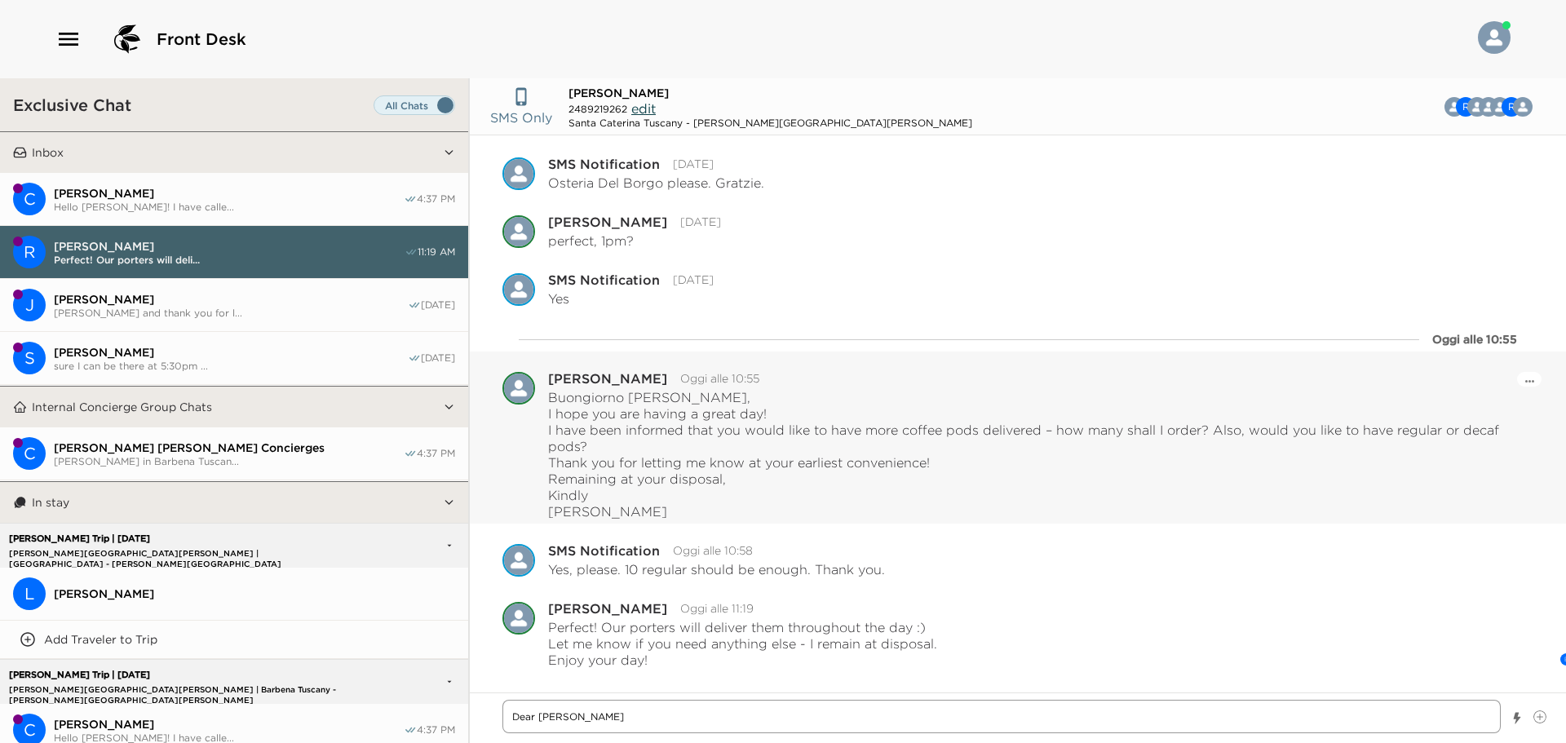
type textarea "Dear [PERSON_NAME],"
type textarea "x"
type textarea "Dear [PERSON_NAME],"
type textarea "x"
type textarea "Dear [PERSON_NAME]"
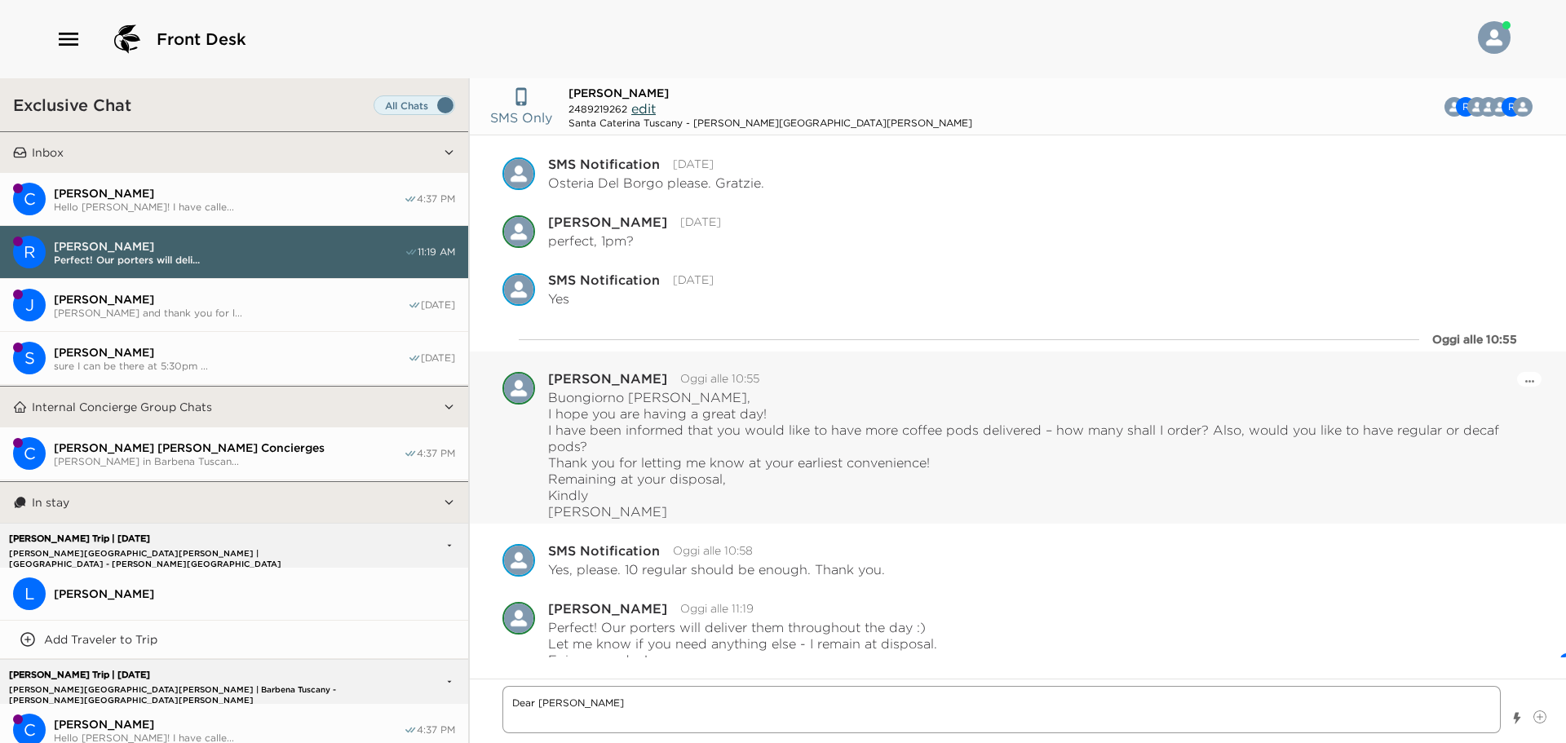
type textarea "x"
type textarea "Dear [PERSON_NAME]"
type textarea "x"
type textarea "Dear [PERSON_NAME] h"
type textarea "x"
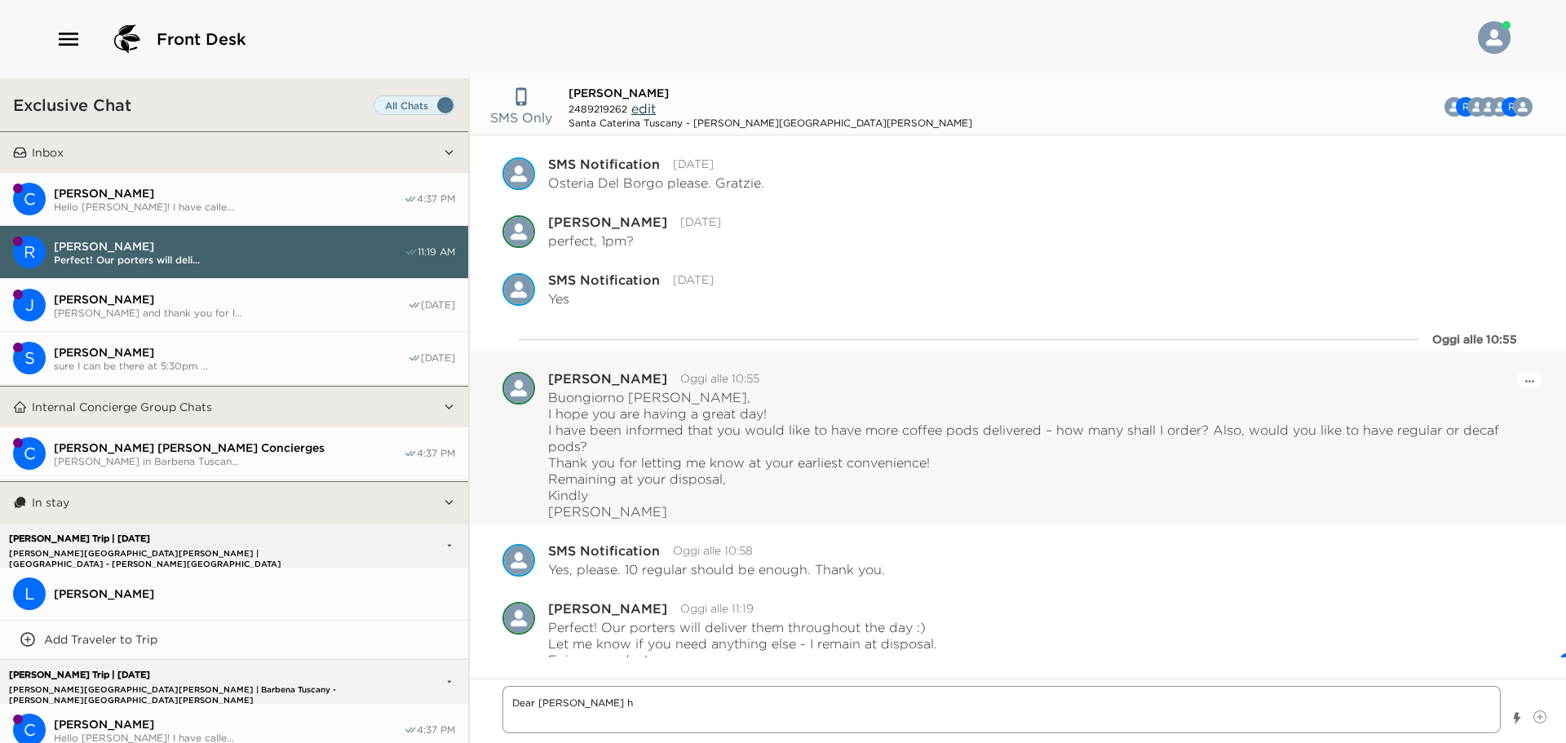
type textarea "Dear [PERSON_NAME], I ho"
type textarea "x"
type textarea "Dear [PERSON_NAME], I hop"
type textarea "x"
type textarea "Dear [PERSON_NAME], I hope"
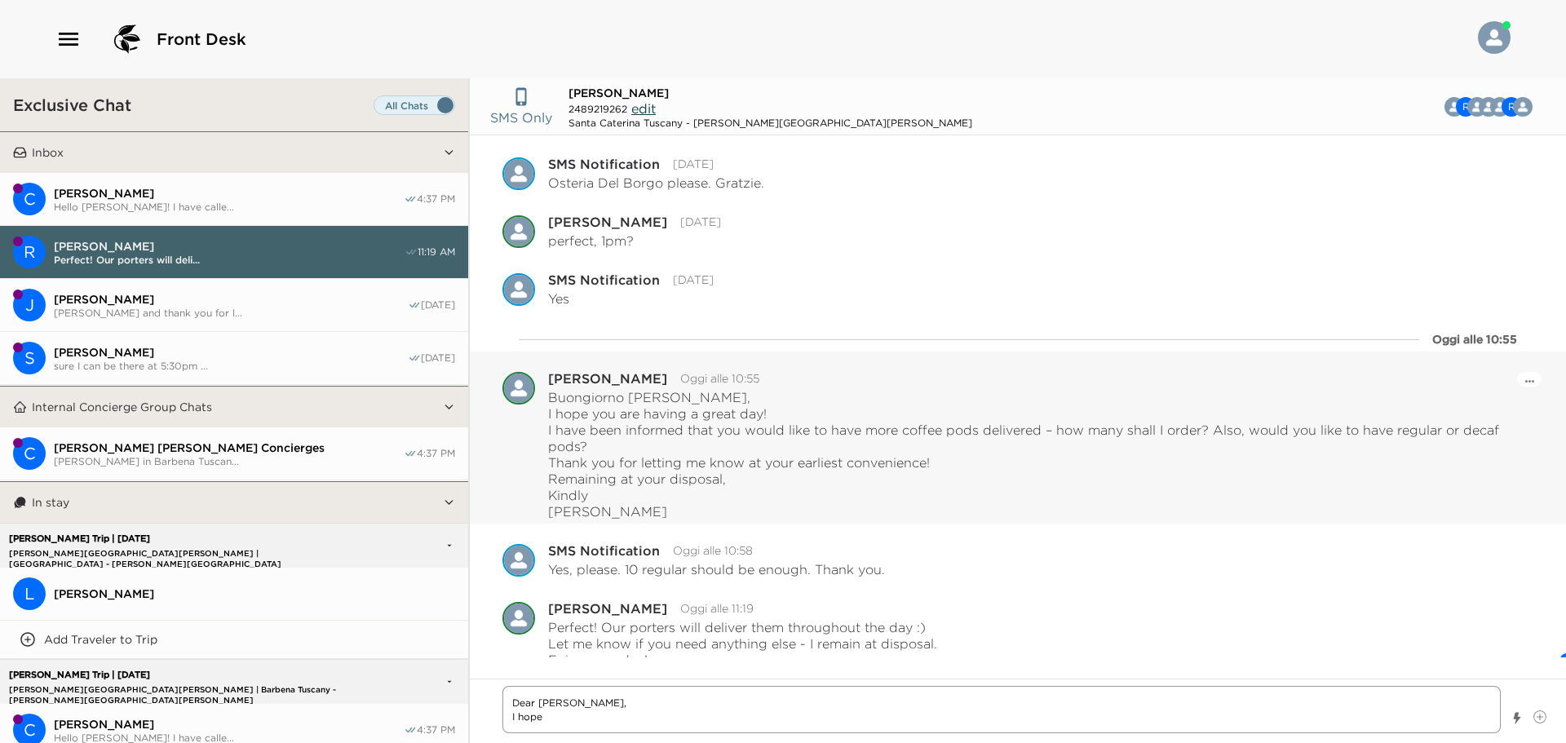
type textarea "x"
type textarea "Dear [PERSON_NAME], I hope"
type textarea "x"
type textarea "Dear [PERSON_NAME], I hope y"
type textarea "x"
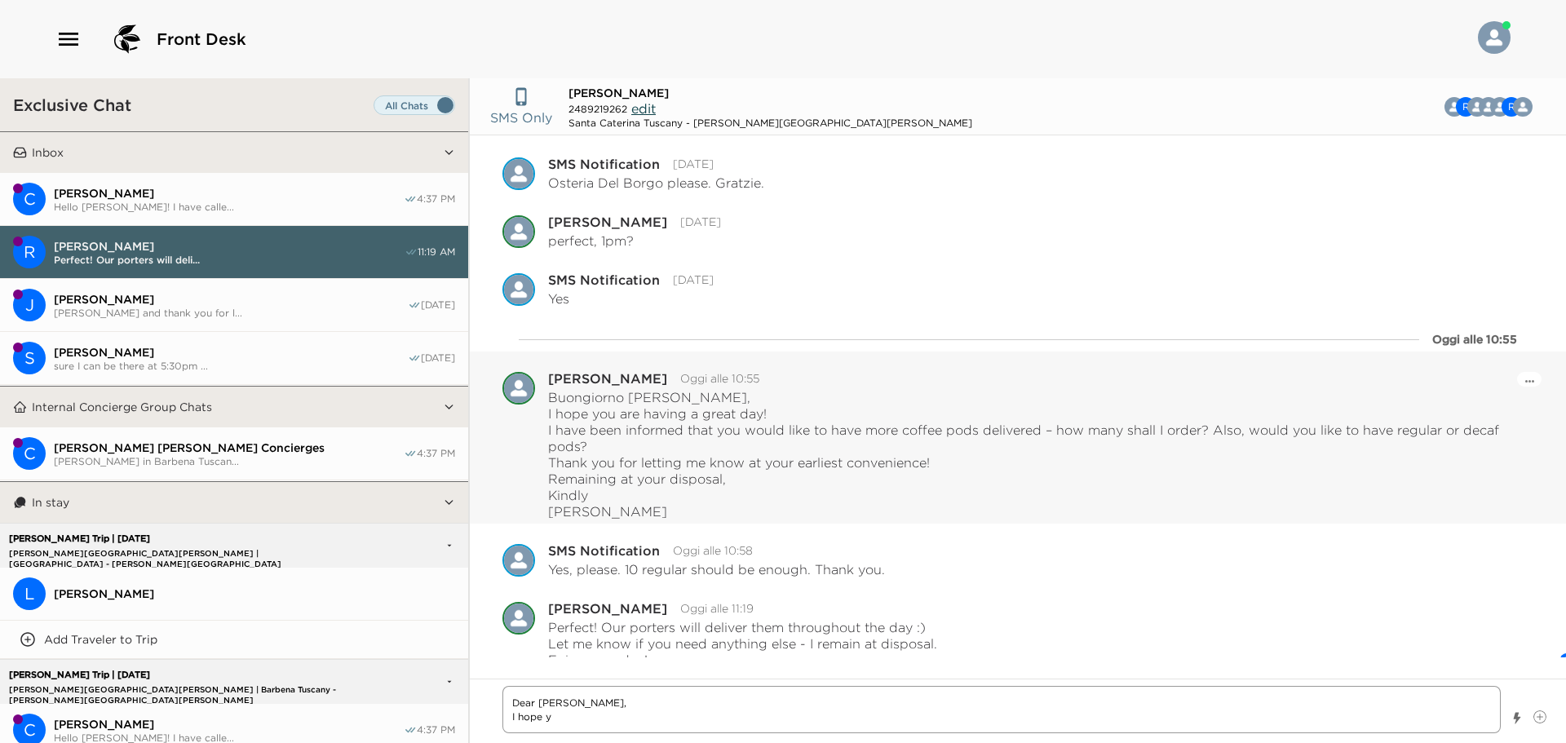
type textarea "Dear [PERSON_NAME], I hope yo"
type textarea "x"
type textarea "Dear [PERSON_NAME], I hope you"
type textarea "x"
type textarea "Dear [PERSON_NAME], I hope you"
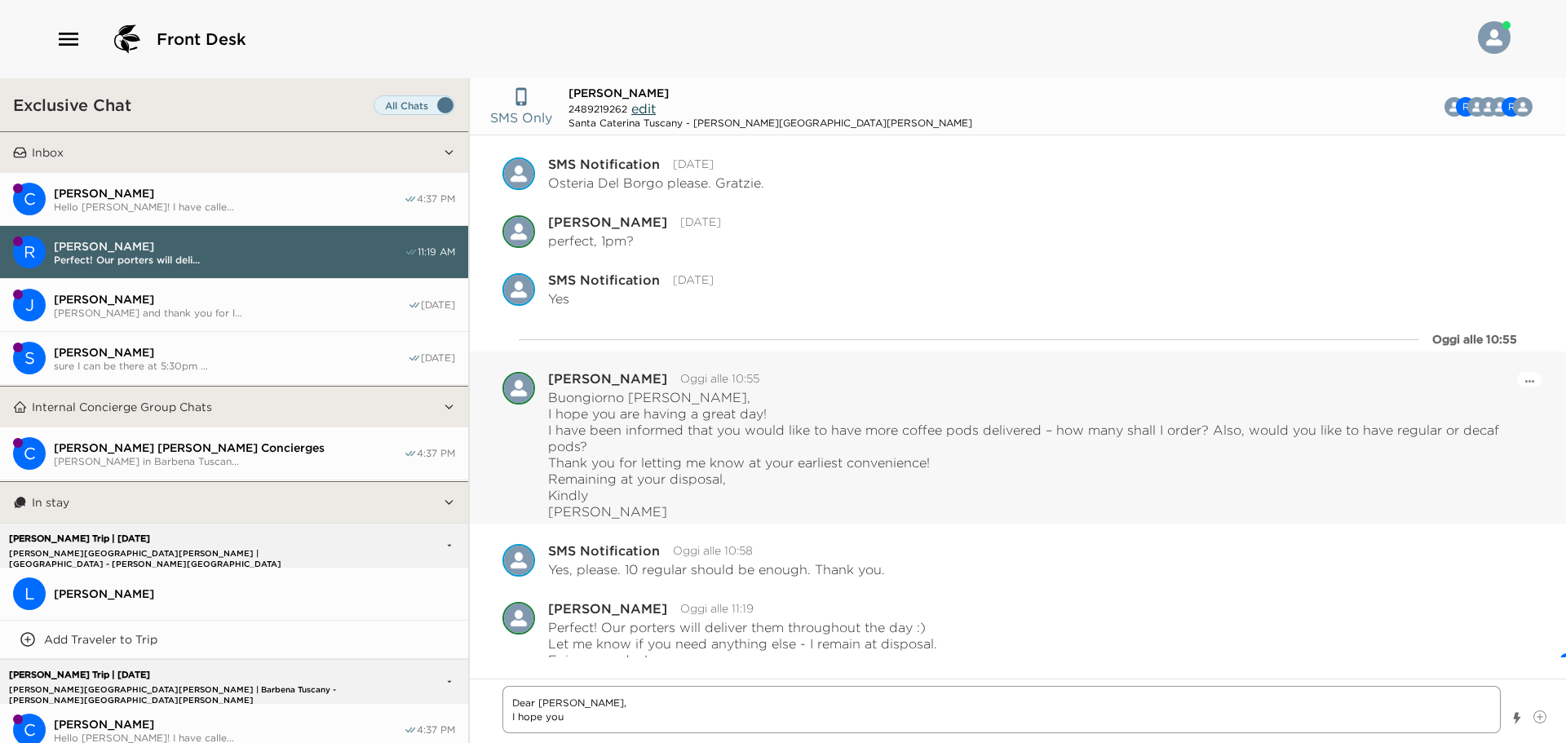
type textarea "x"
type textarea "Dear [PERSON_NAME], I hope you a"
type textarea "x"
type textarea "Dear [PERSON_NAME], I hope you ar"
type textarea "x"
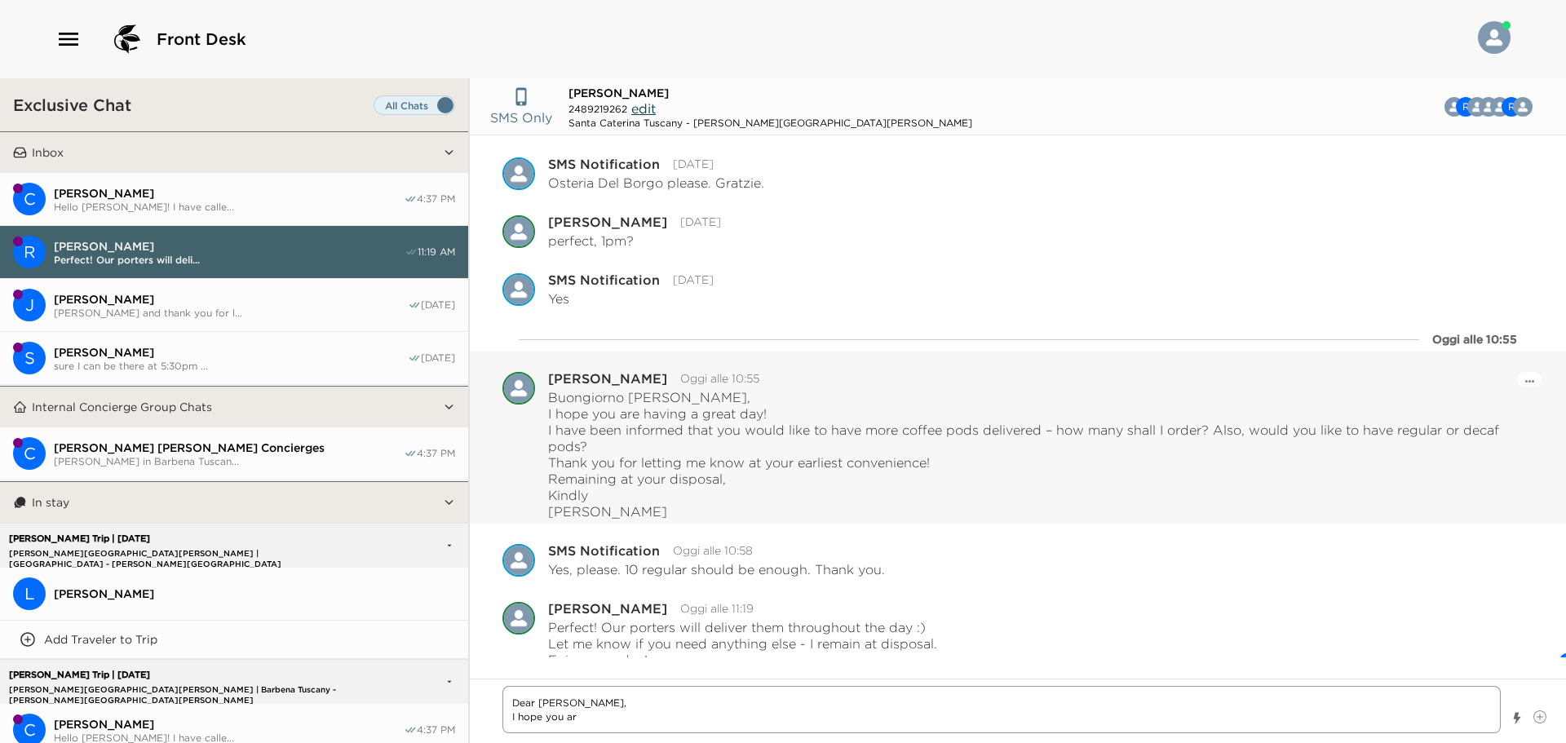
type textarea "Dear [PERSON_NAME], I hope you are"
type textarea "x"
type textarea "Dear [PERSON_NAME], I hope you are"
type textarea "x"
type textarea "Dear [PERSON_NAME], I hope you are h"
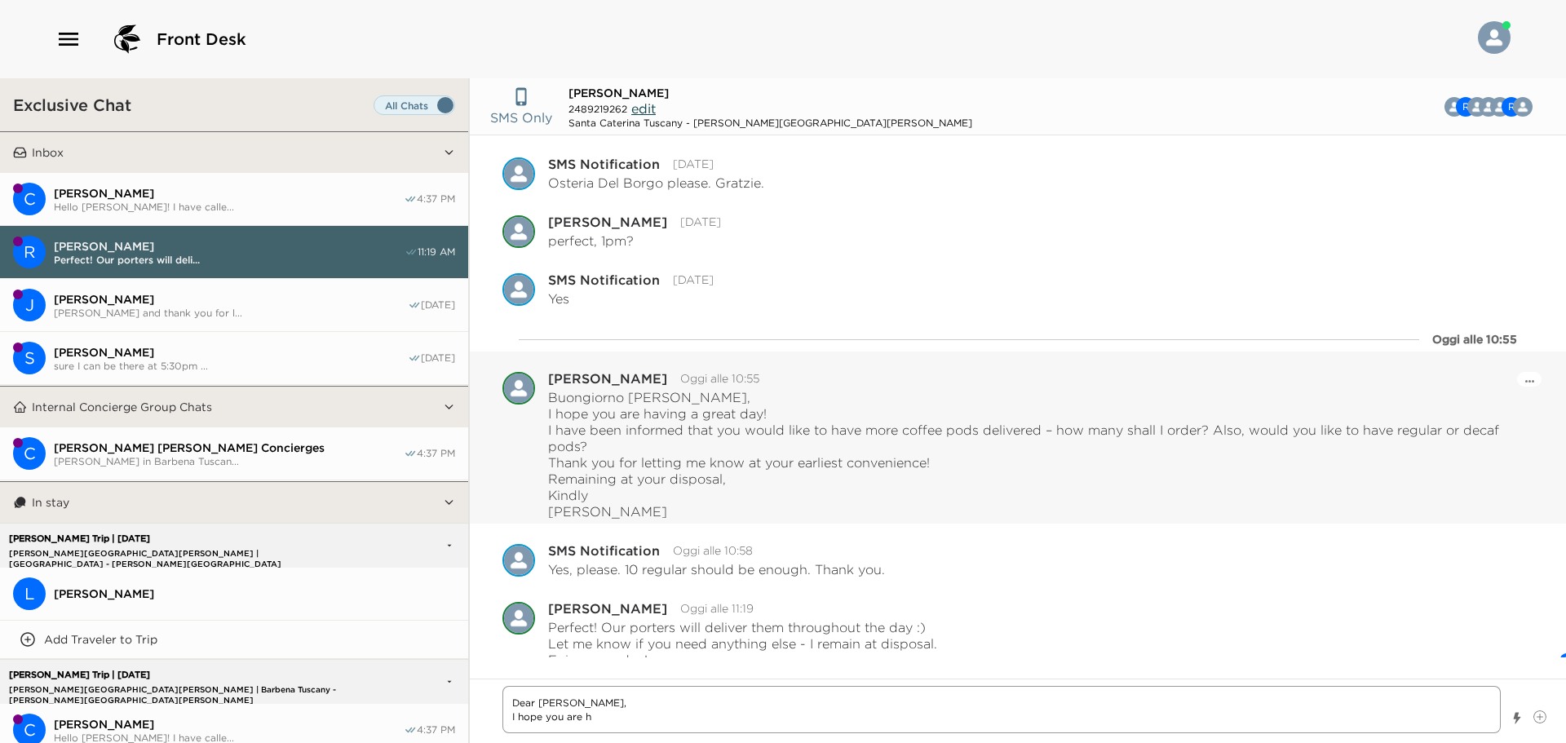
type textarea "x"
type textarea "Dear [PERSON_NAME], I hope you are ha"
type textarea "x"
type textarea "Dear [PERSON_NAME], I hope you are hav"
type textarea "x"
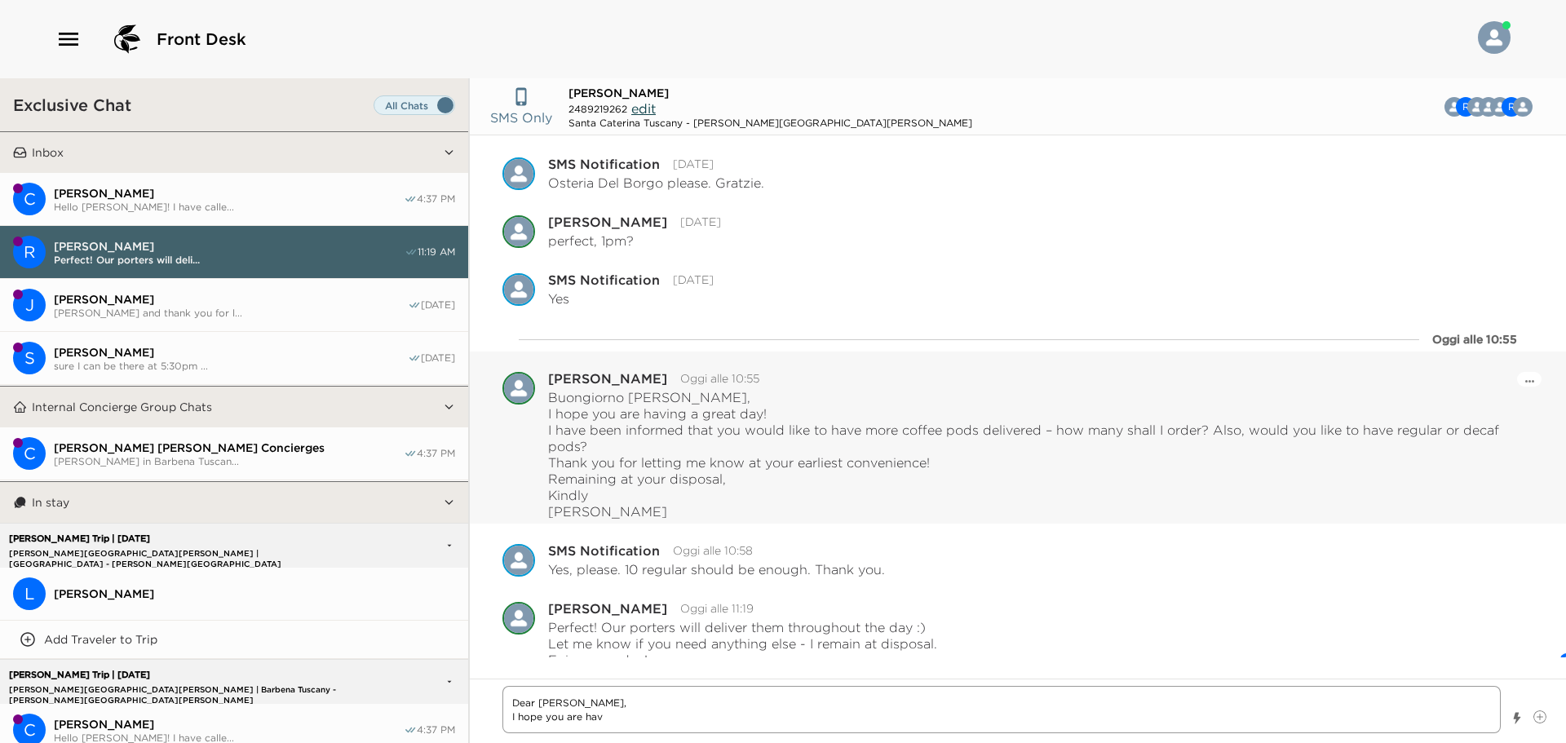
type textarea "Dear [PERSON_NAME], I hope you are havi"
type textarea "x"
type textarea "Dear [PERSON_NAME], I hope you are havin"
type textarea "x"
type textarea "Dear [PERSON_NAME], I hope you are having"
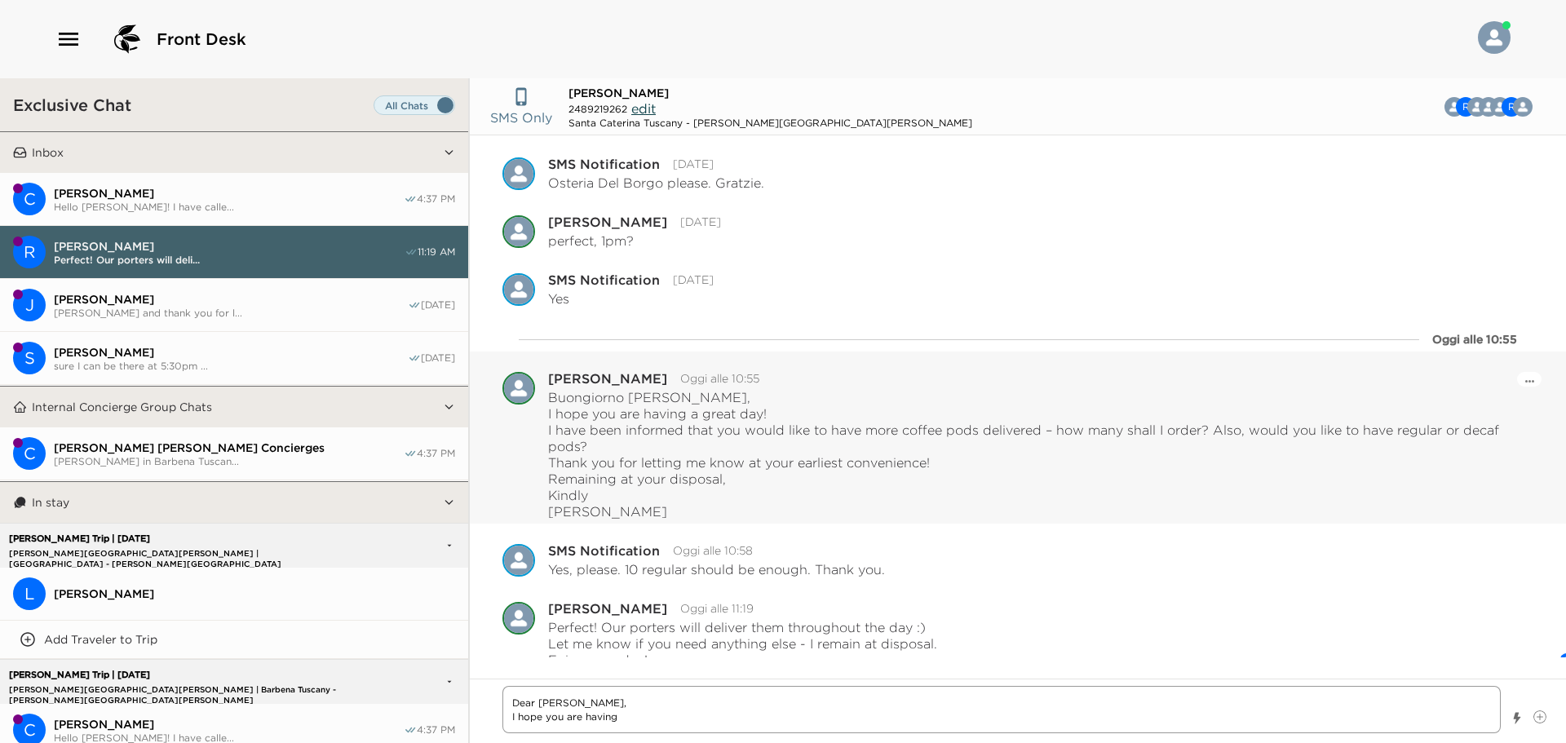
type textarea "x"
type textarea "Dear [PERSON_NAME], I hope you are having"
type textarea "x"
type textarea "Dear [PERSON_NAME], I hope you are having a"
type textarea "x"
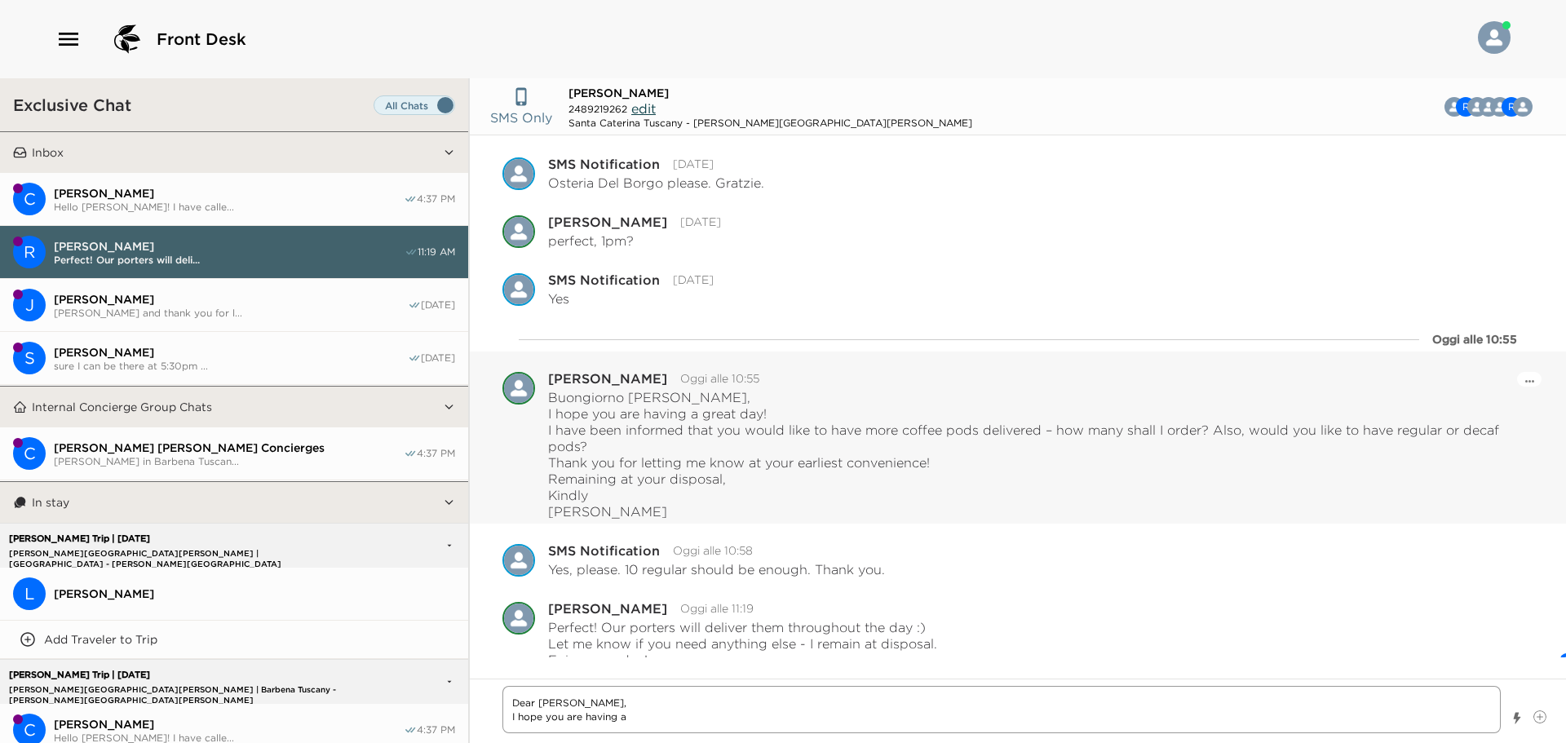
type textarea "Dear [PERSON_NAME], I hope you are having a"
type textarea "x"
type textarea "Dear [PERSON_NAME], I hope you are having a g"
type textarea "x"
type textarea "Dear [PERSON_NAME], I hope you are having a gr"
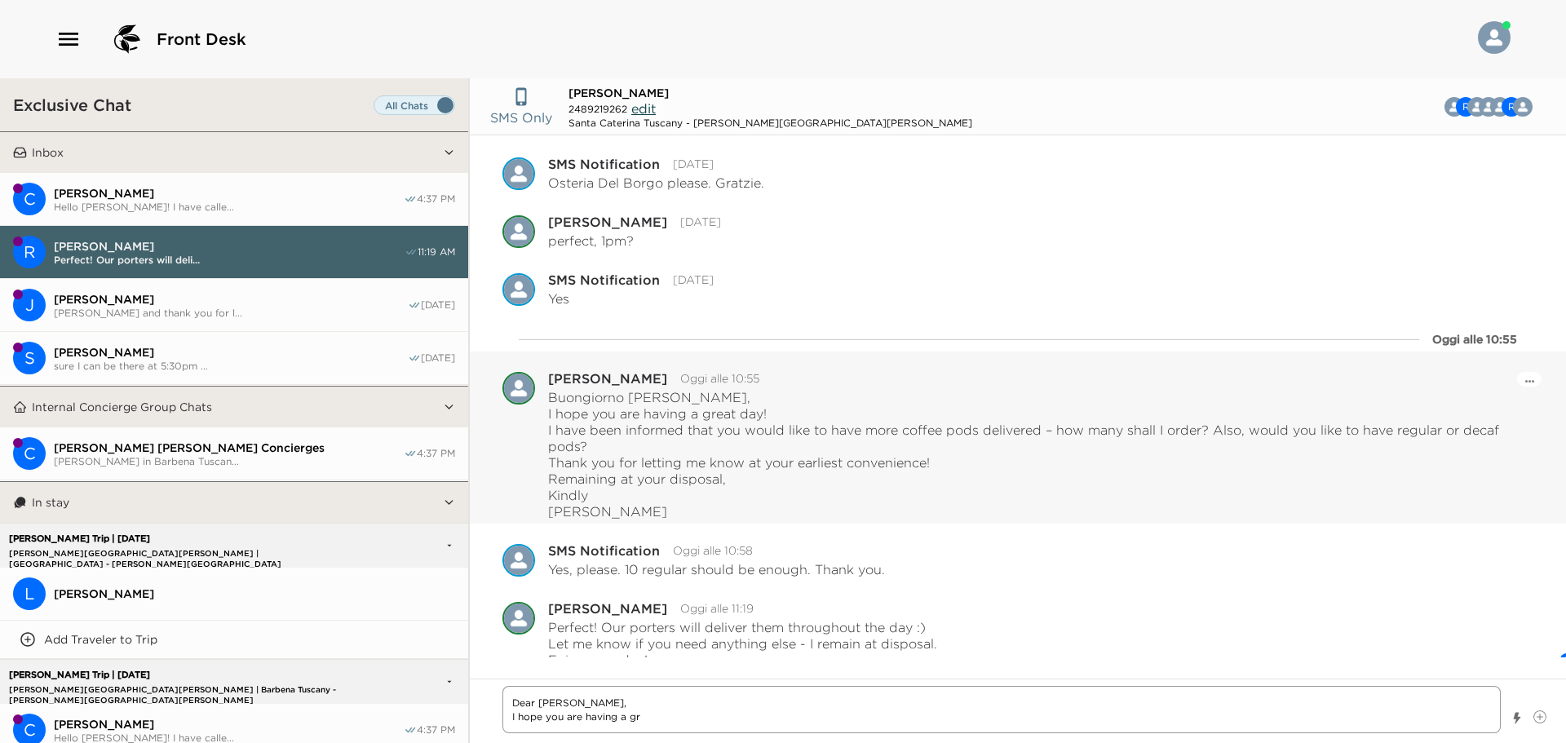
type textarea "x"
type textarea "Dear [PERSON_NAME], I hope you are having a gre"
type textarea "x"
type textarea "Dear [PERSON_NAME], I hope you are having a grea"
type textarea "x"
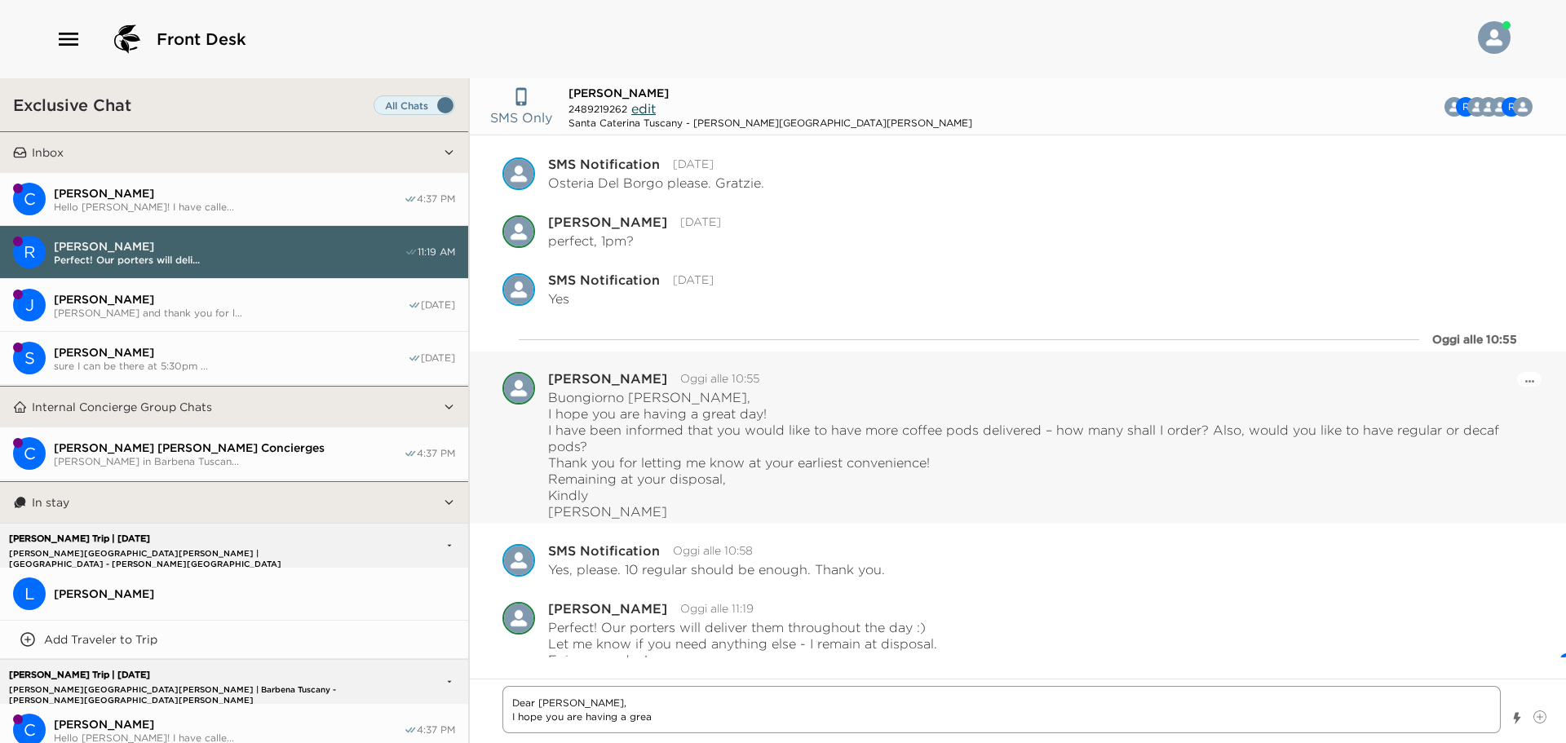
type textarea "Dear [PERSON_NAME], I hope you are having a great"
type textarea "x"
type textarea "Dear [PERSON_NAME], I hope you are having a great"
type textarea "x"
type textarea "Dear [PERSON_NAME], I hope you are having a great"
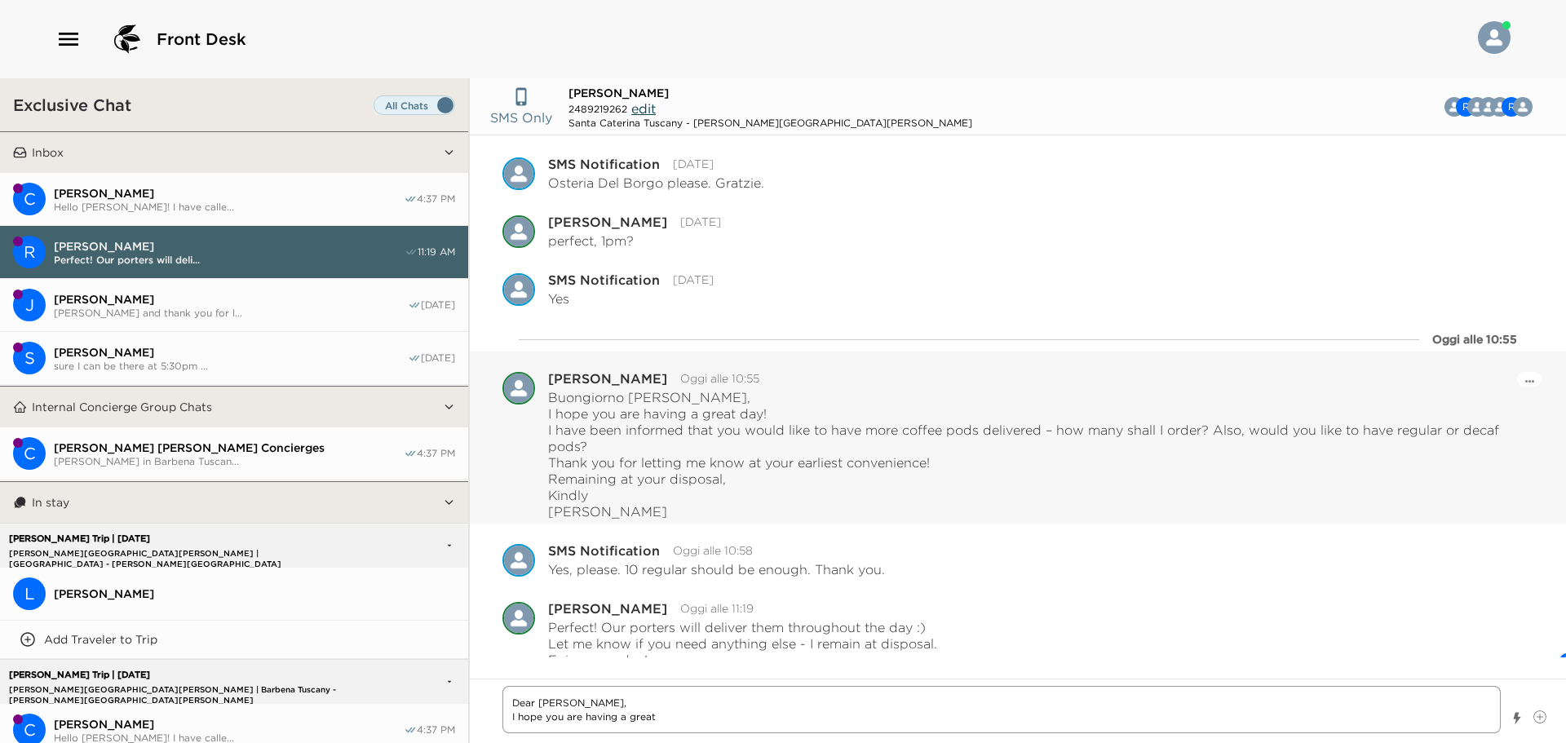
type textarea "x"
type textarea "Dear [PERSON_NAME], I hope you are having a grea"
type textarea "x"
type textarea "Dear [PERSON_NAME], I hope you are having a gre"
drag, startPoint x: 1269, startPoint y: 711, endPoint x: 881, endPoint y: 735, distance: 389.0
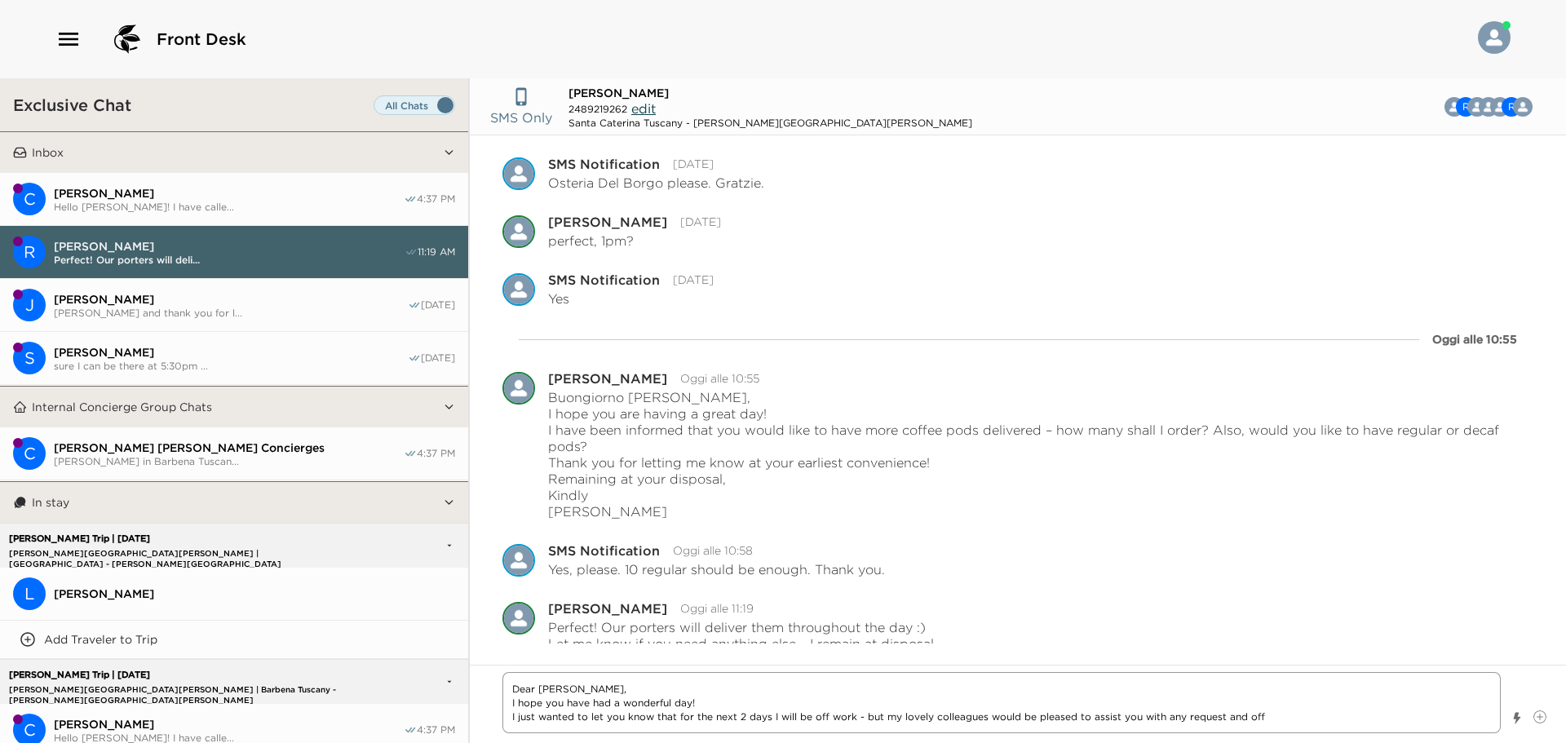
click at [881, 735] on div "Dear [PERSON_NAME], I hope you have had a wonderful day! I just wanted to let y…" at bounding box center [1001, 704] width 998 height 64
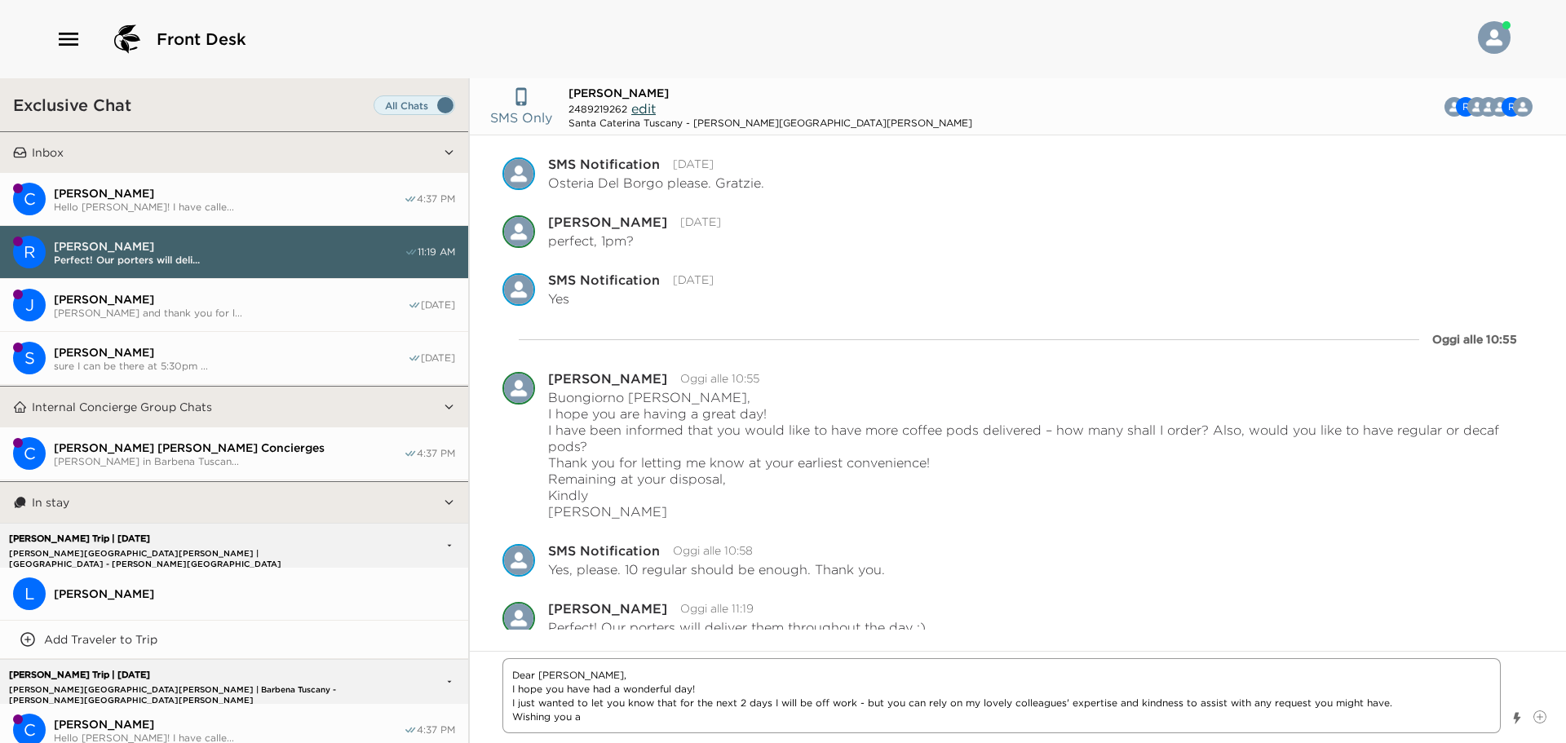
click at [560, 690] on textarea "Dear [PERSON_NAME], I hope you have had a wonderful day! I just wanted to let y…" at bounding box center [1001, 695] width 998 height 75
click at [728, 708] on textarea "Dear [PERSON_NAME], I am writing this quick note to let you know that for the n…" at bounding box center [1001, 702] width 998 height 61
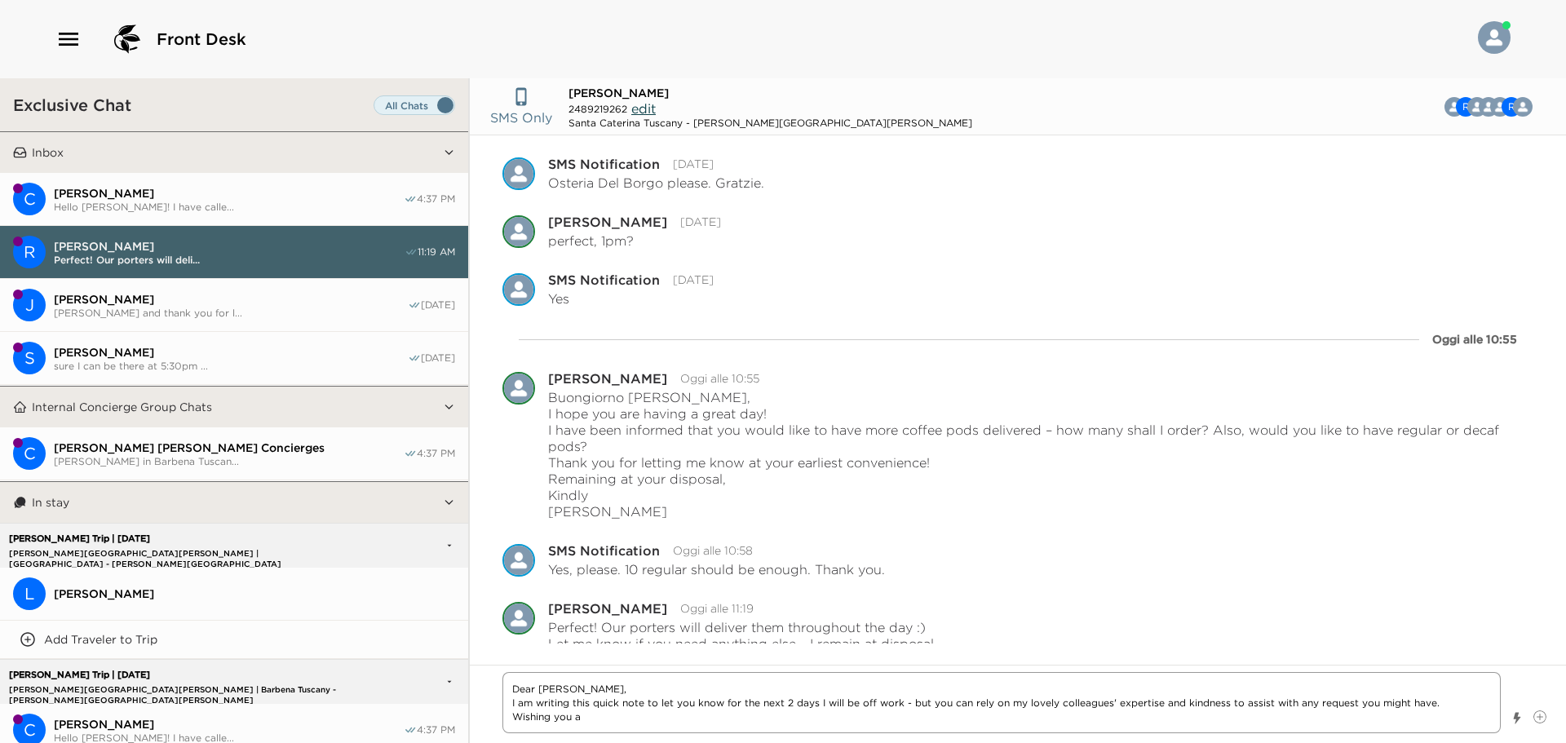
drag, startPoint x: 724, startPoint y: 705, endPoint x: 814, endPoint y: 705, distance: 89.7
click at [814, 705] on textarea "Dear [PERSON_NAME], I am writing this quick note to let you know for the next 2…" at bounding box center [1001, 702] width 998 height 61
paste textarea "for the next 2 days"
click at [755, 715] on textarea "Dear [PERSON_NAME], I am writing this quick note to let you know I will be off …" at bounding box center [1001, 702] width 998 height 61
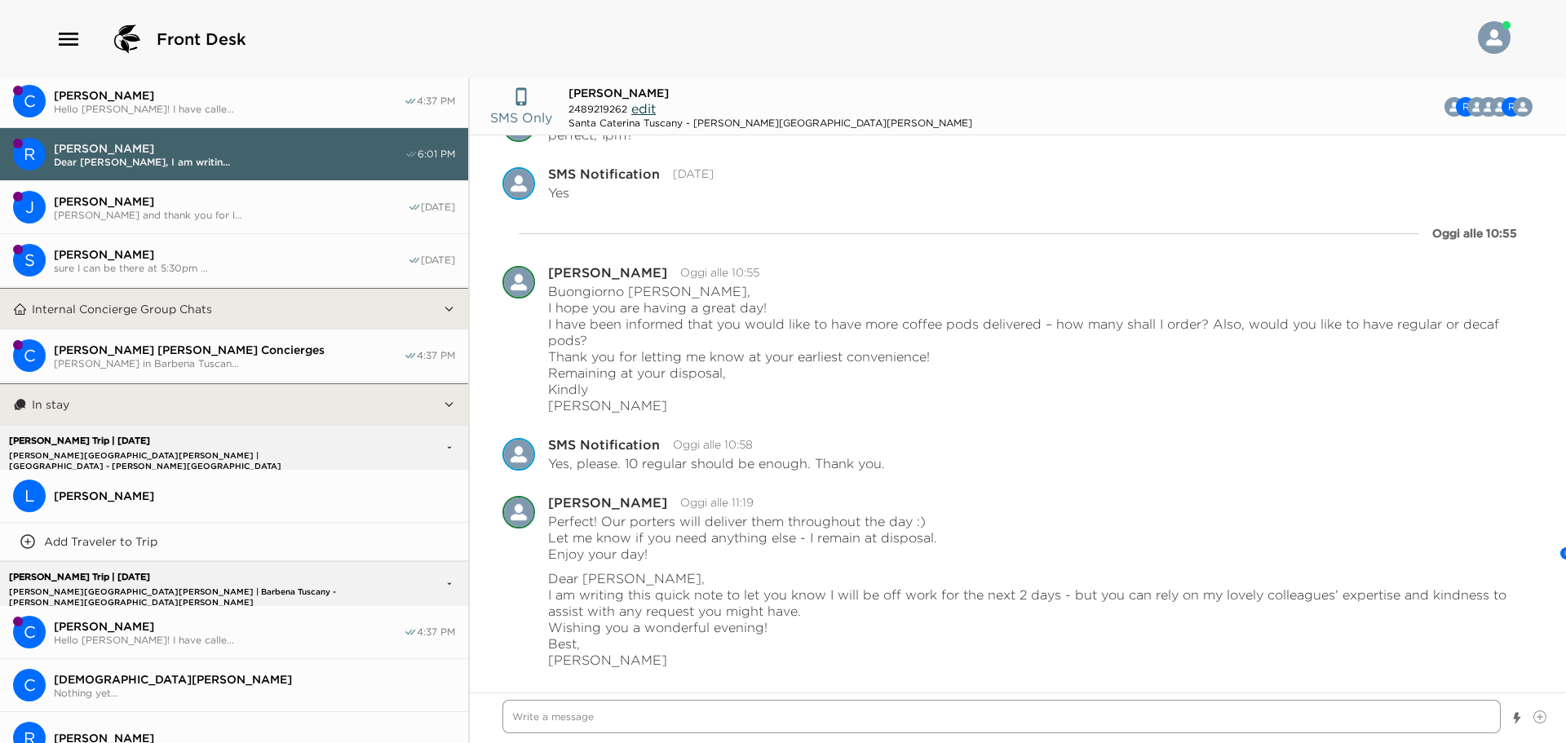
scroll to position [0, 0]
